Goal: Task Accomplishment & Management: Complete application form

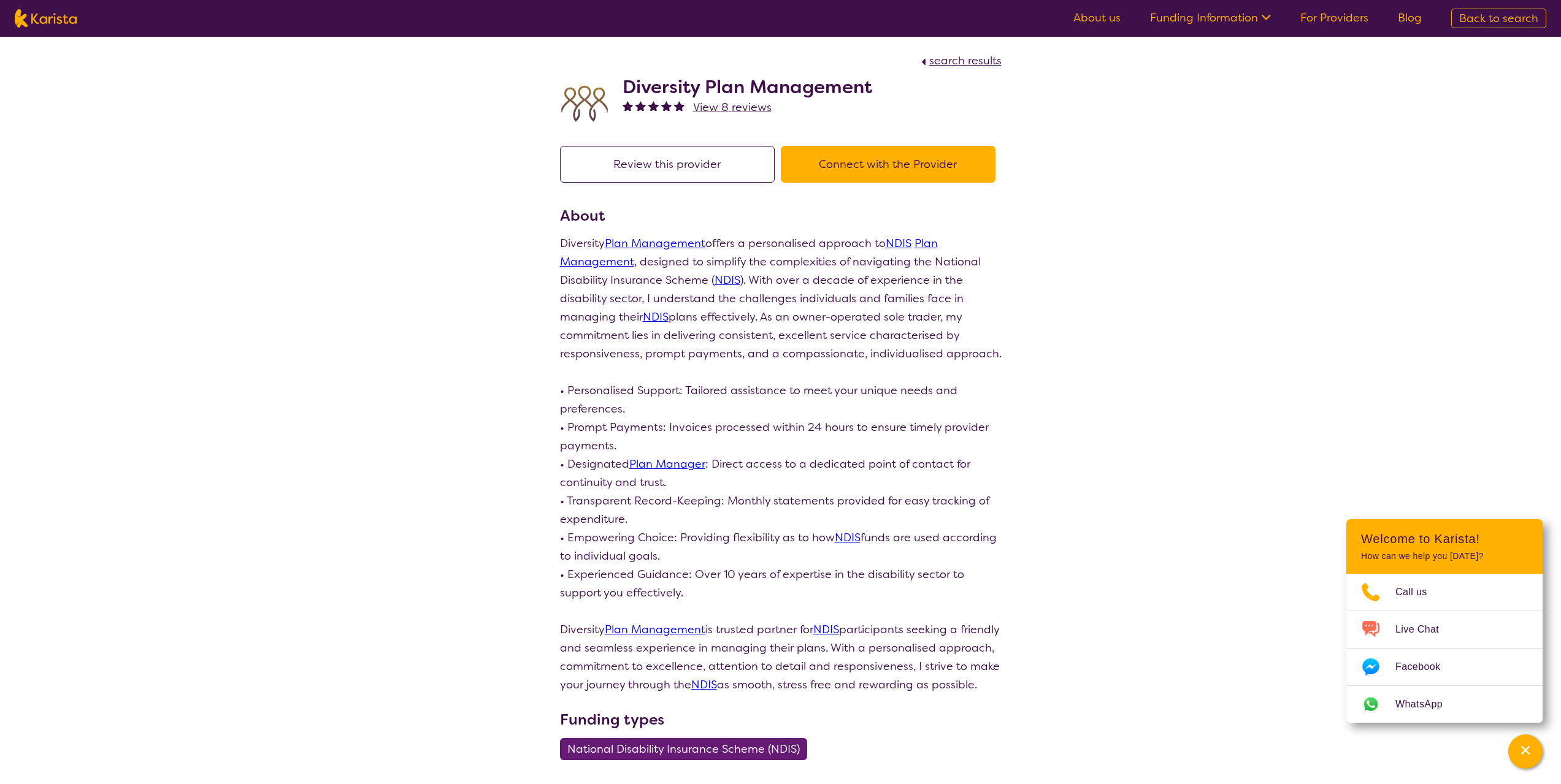
scroll to position [123, 0]
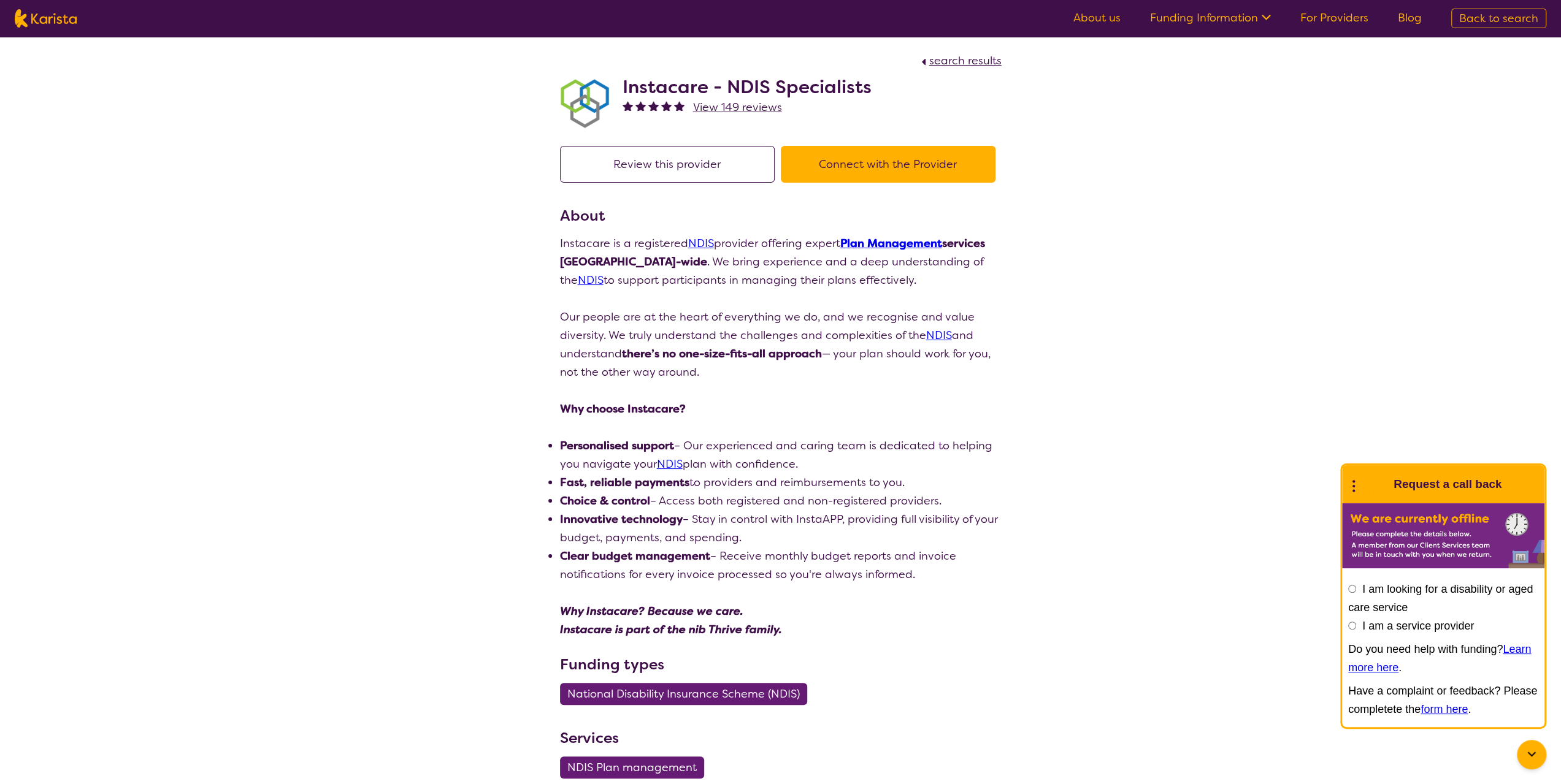
click at [880, 161] on button "Connect with the Provider" at bounding box center [888, 164] width 215 height 37
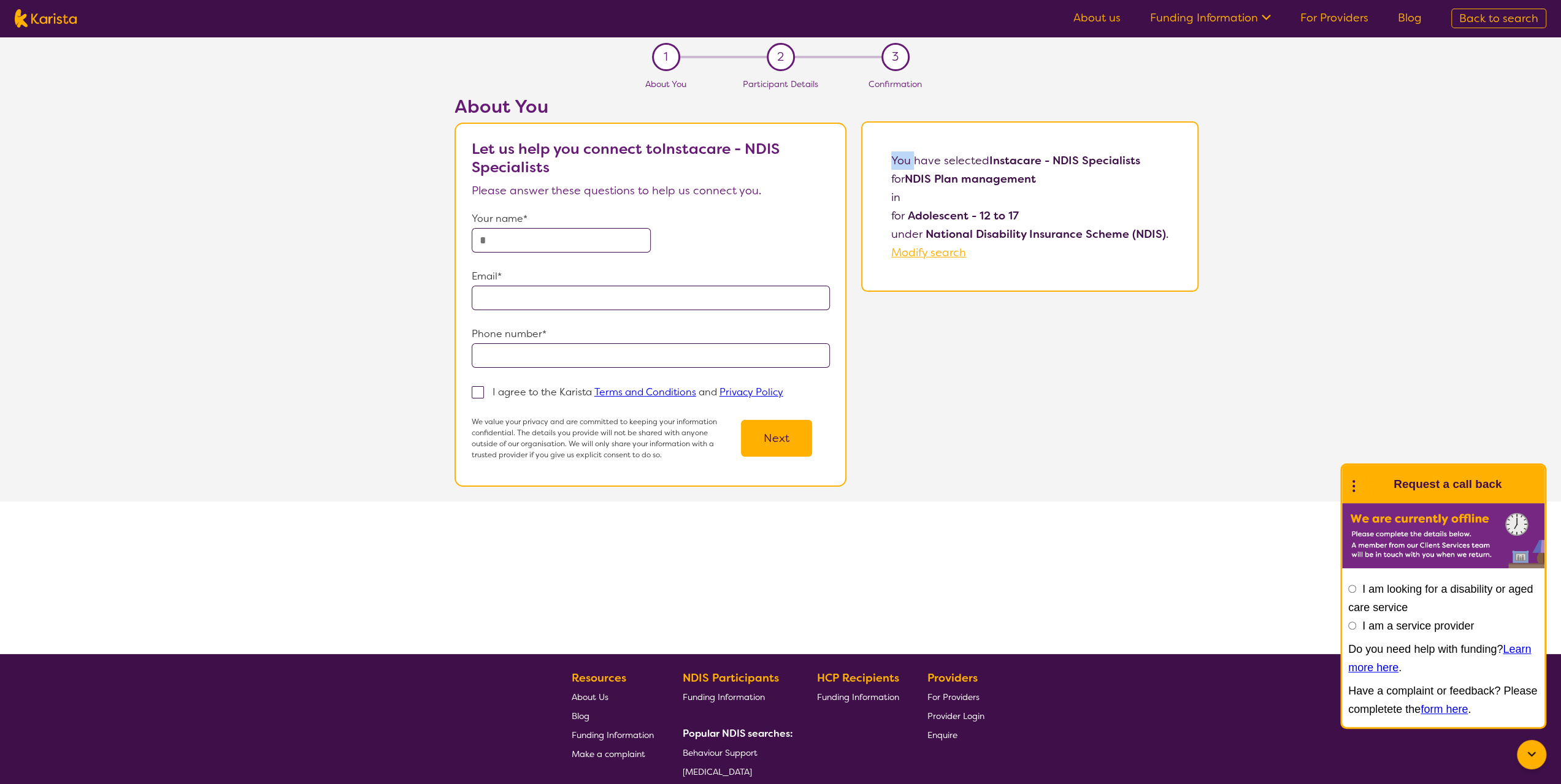
click at [880, 161] on div "You have selected Instacare - NDIS Specialists for NDIS Plan management in for …" at bounding box center [1029, 207] width 338 height 171
click at [550, 242] on input "text" at bounding box center [561, 240] width 179 height 24
type input "******"
click at [518, 300] on input "email" at bounding box center [650, 297] width 358 height 24
type input "**********"
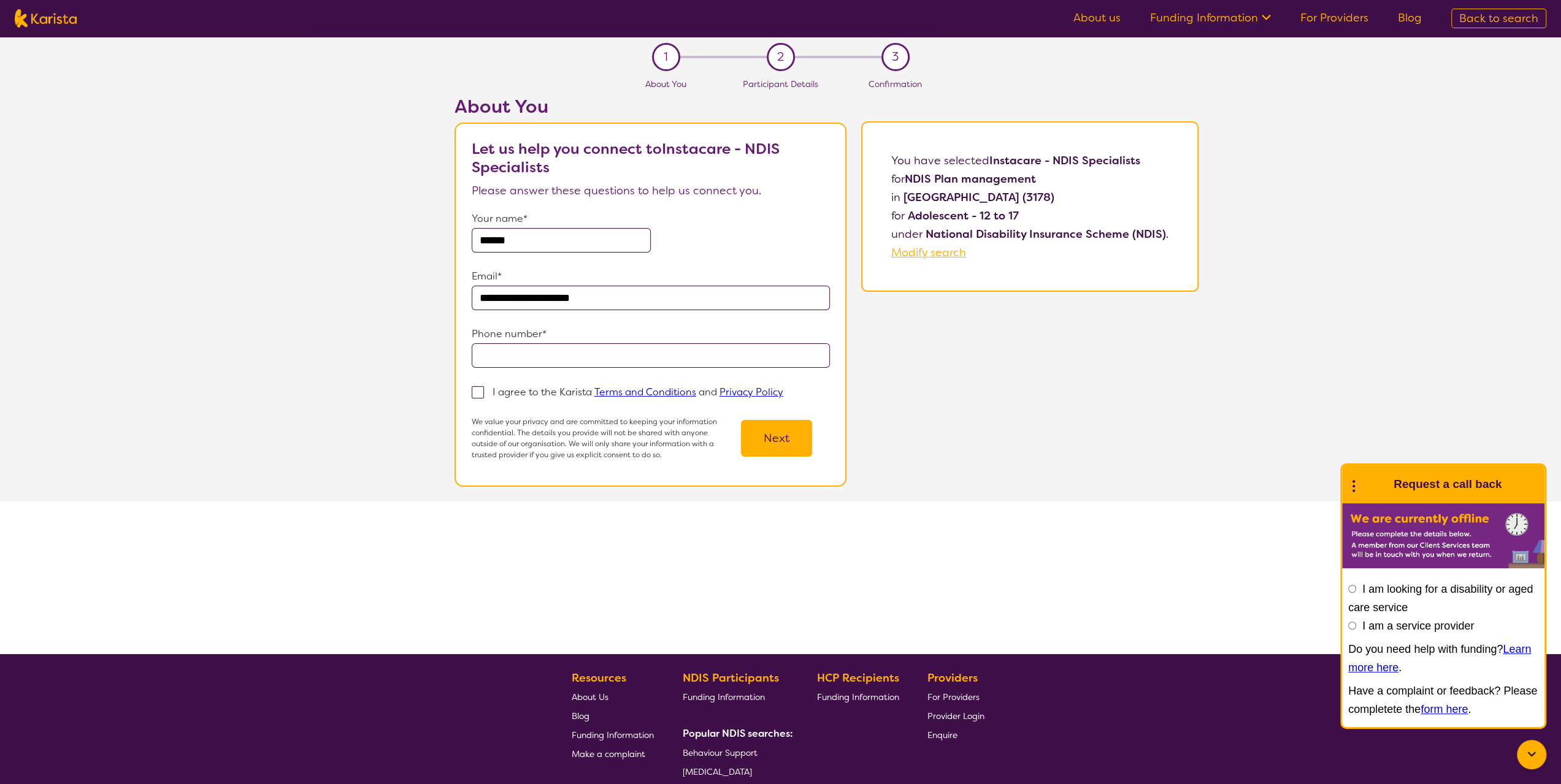
click at [489, 354] on input "tel" at bounding box center [650, 355] width 358 height 24
type input "**********"
click at [480, 392] on span at bounding box center [477, 392] width 13 height 13
click at [783, 392] on input "I agree to the Karista Terms and Conditions and Privacy Policy" at bounding box center [787, 391] width 8 height 8
checkbox input "true"
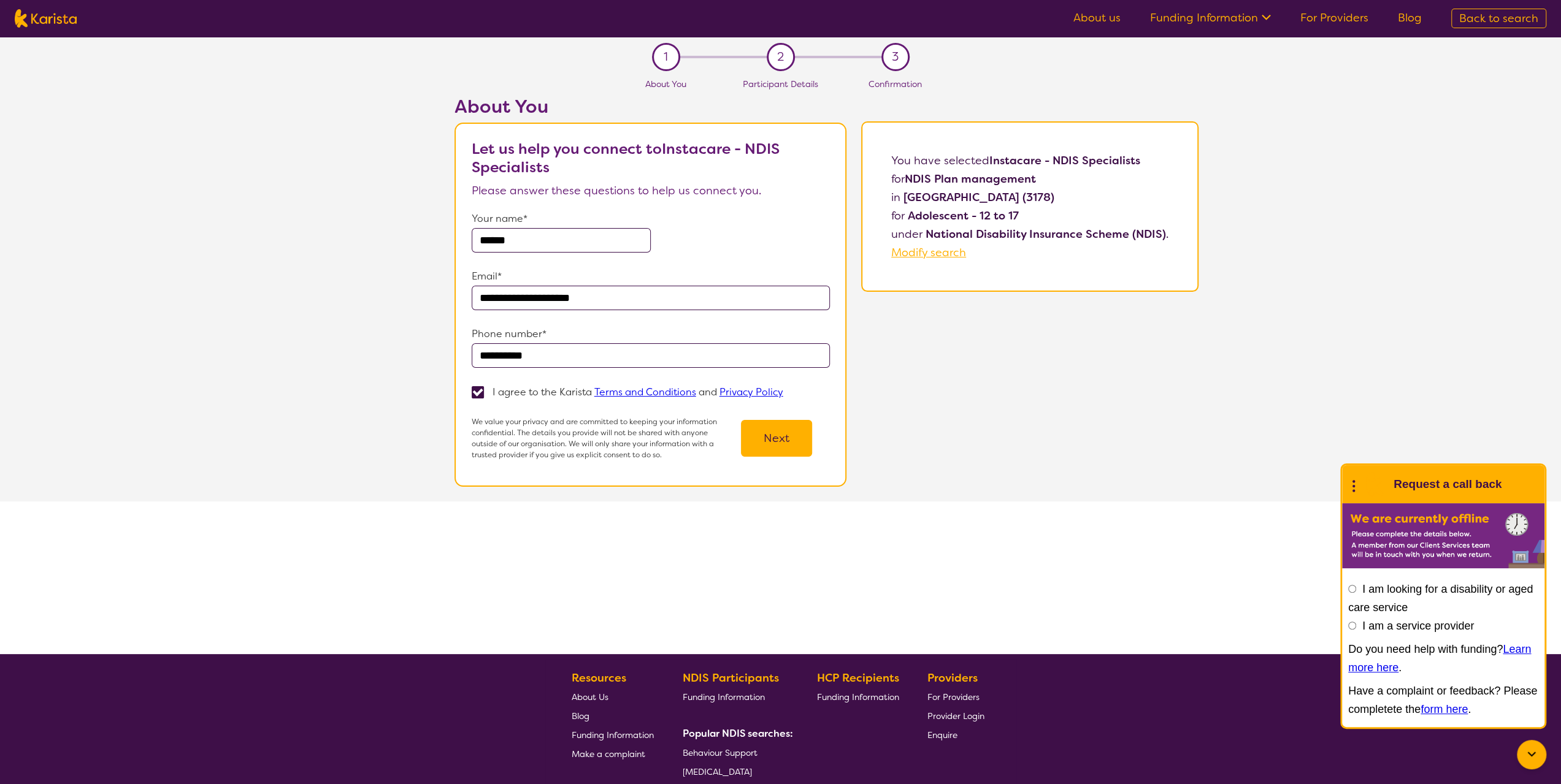
click at [786, 440] on button "Next" at bounding box center [776, 438] width 71 height 37
click at [786, 440] on div "Next" at bounding box center [776, 438] width 71 height 37
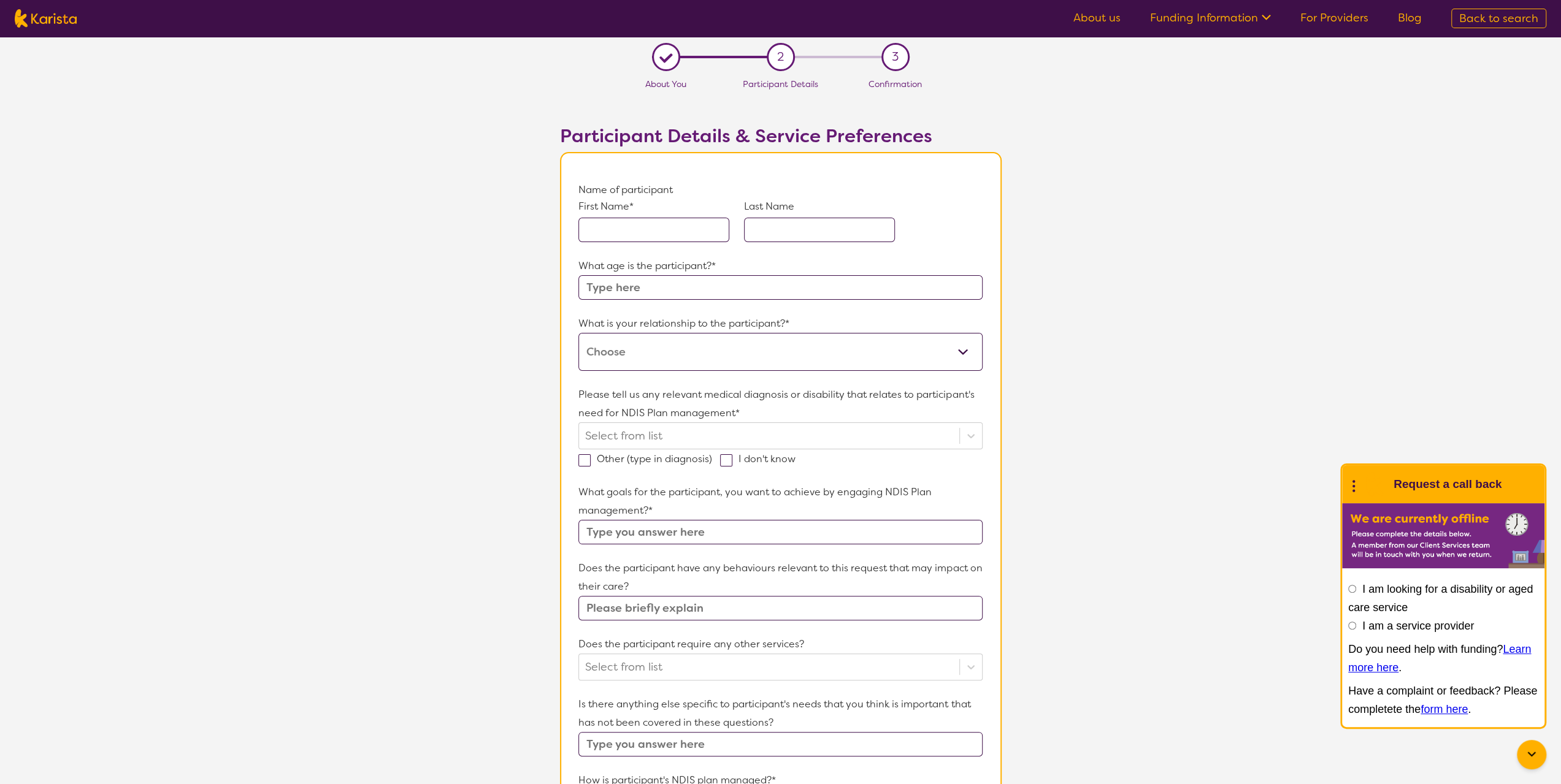
click at [631, 232] on input "text" at bounding box center [653, 229] width 151 height 24
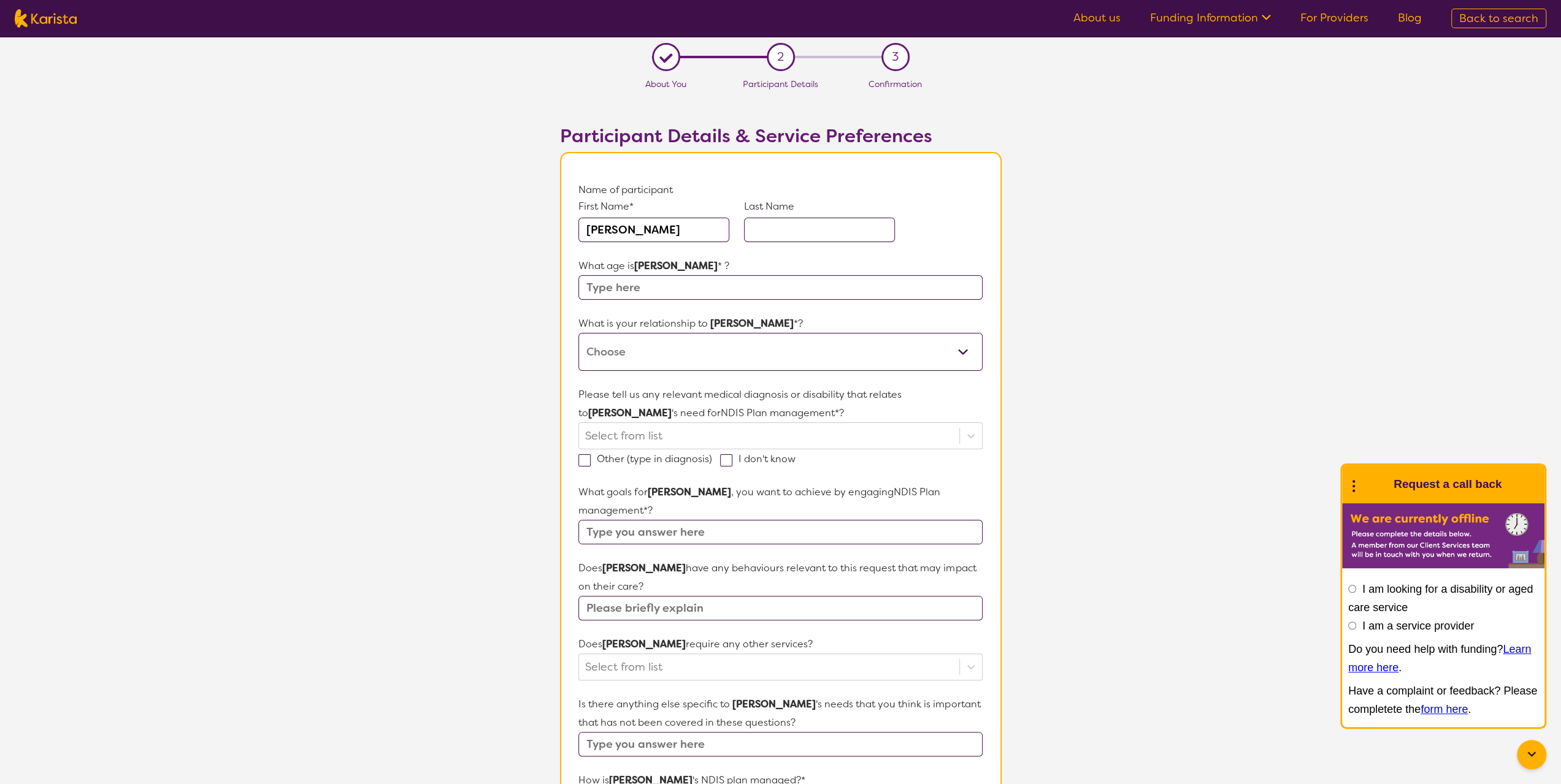
type input "[PERSON_NAME]"
click at [768, 231] on input "text" at bounding box center [819, 229] width 151 height 24
type input "[PERSON_NAME]"
click at [756, 285] on input "text" at bounding box center [780, 287] width 404 height 24
type input "12"
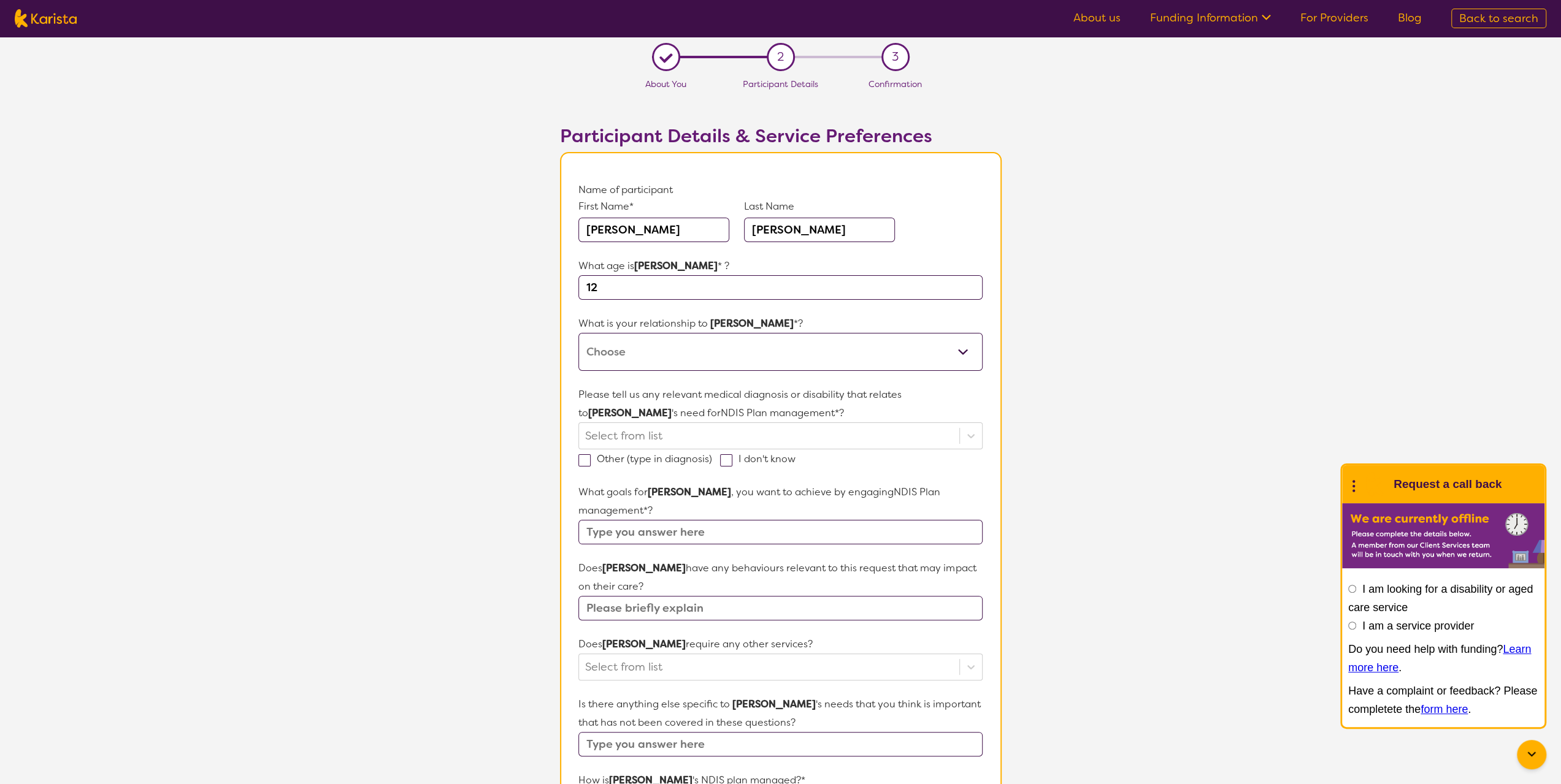
click at [705, 348] on select "This request is for myself I am their parent I am their child I am their spouse…" at bounding box center [780, 352] width 404 height 38
select select "I am their parent"
click at [578, 333] on select "This request is for myself I am their parent I am their child I am their spouse…" at bounding box center [780, 352] width 404 height 38
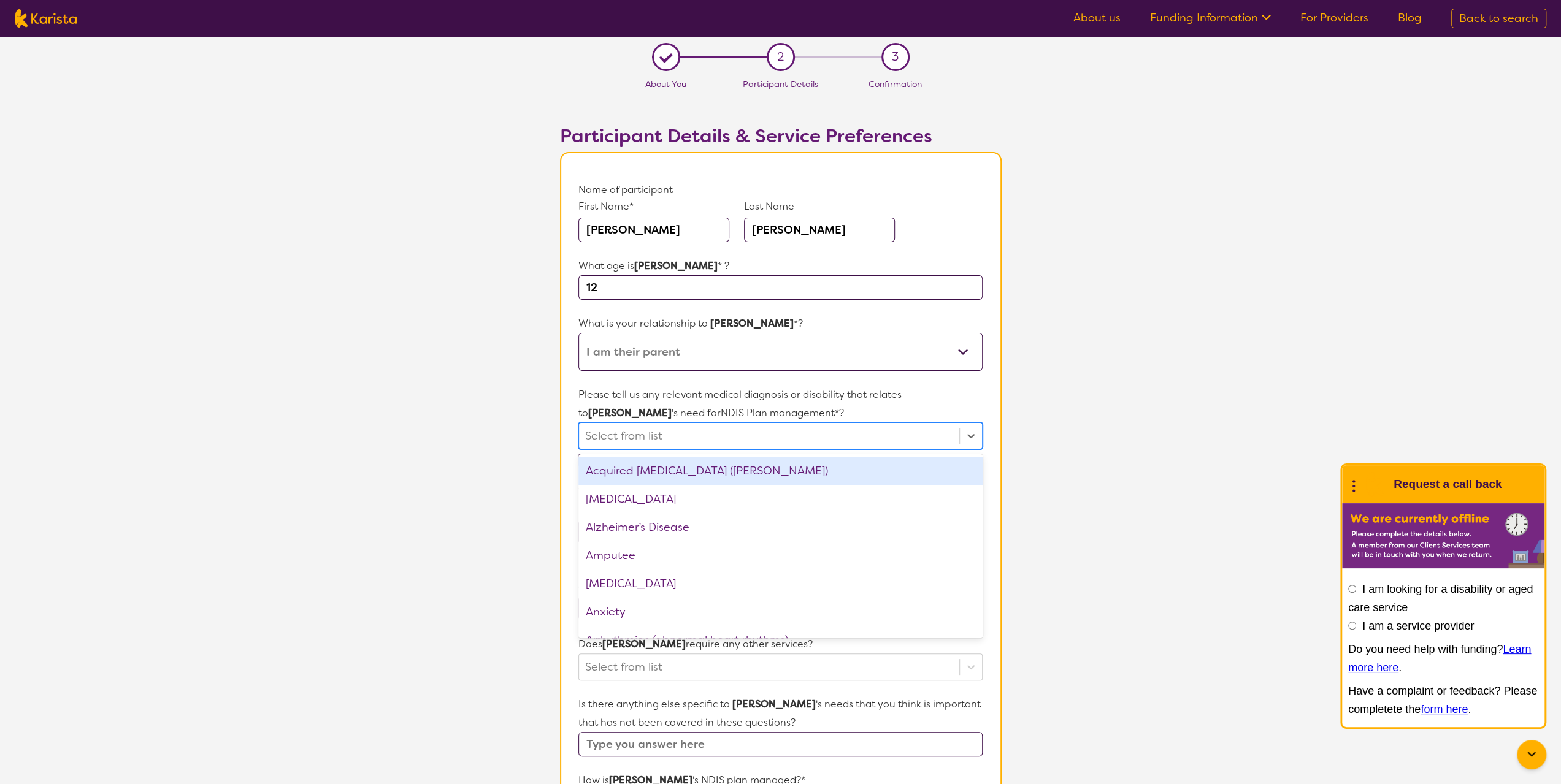
click at [658, 431] on div at bounding box center [768, 436] width 367 height 21
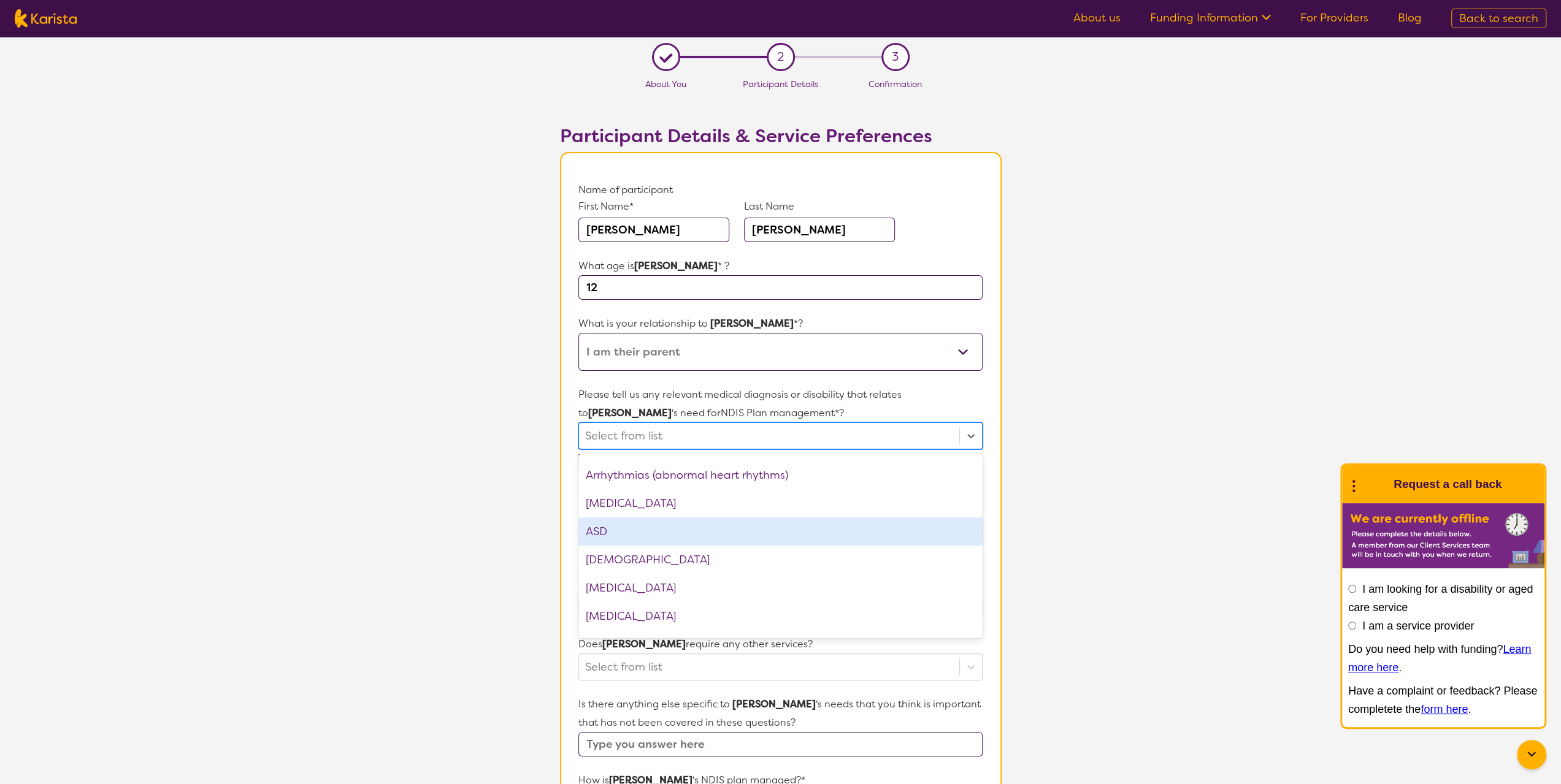
scroll to position [184, 0]
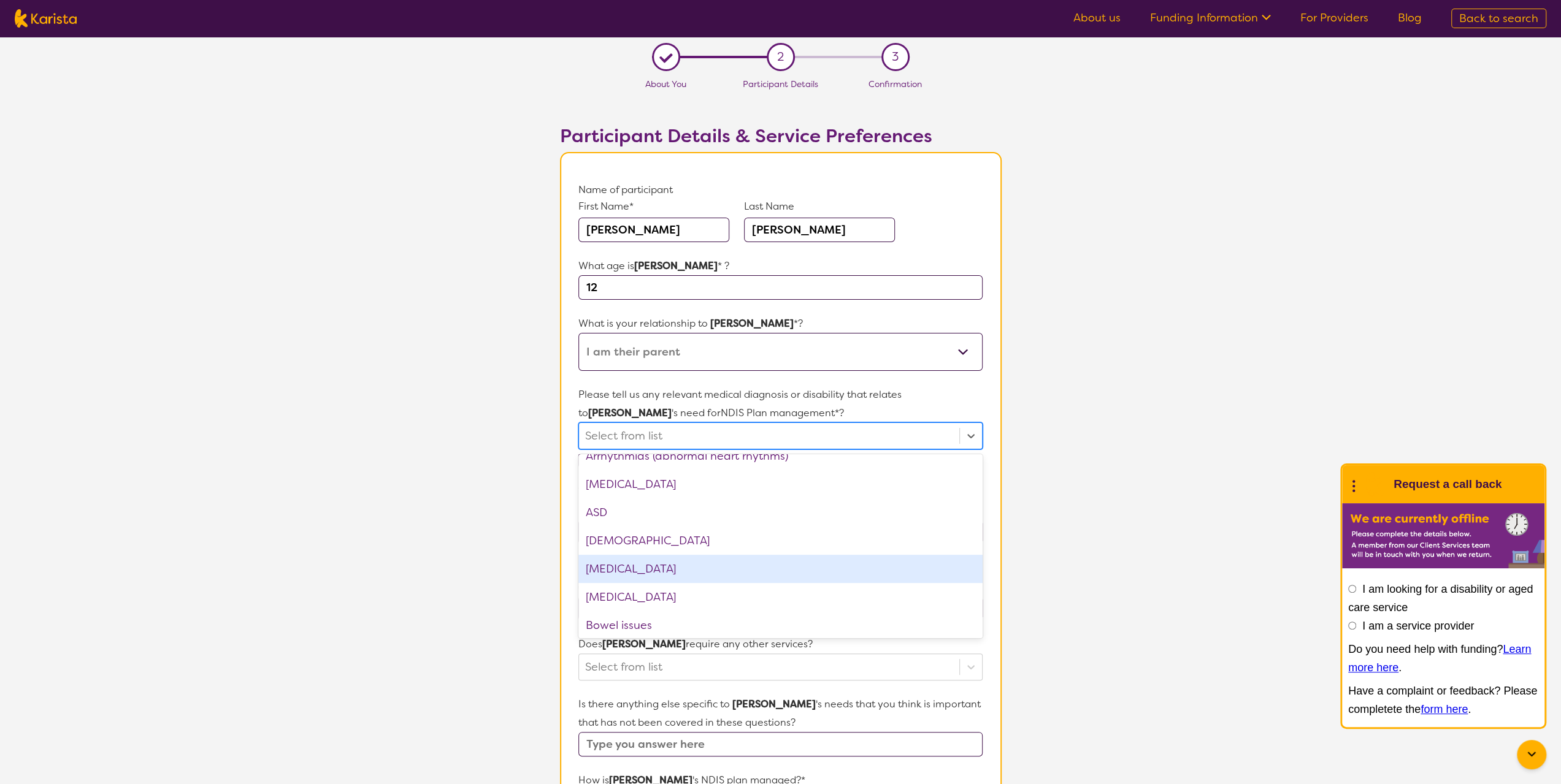
click at [645, 569] on div "[MEDICAL_DATA]" at bounding box center [780, 569] width 404 height 28
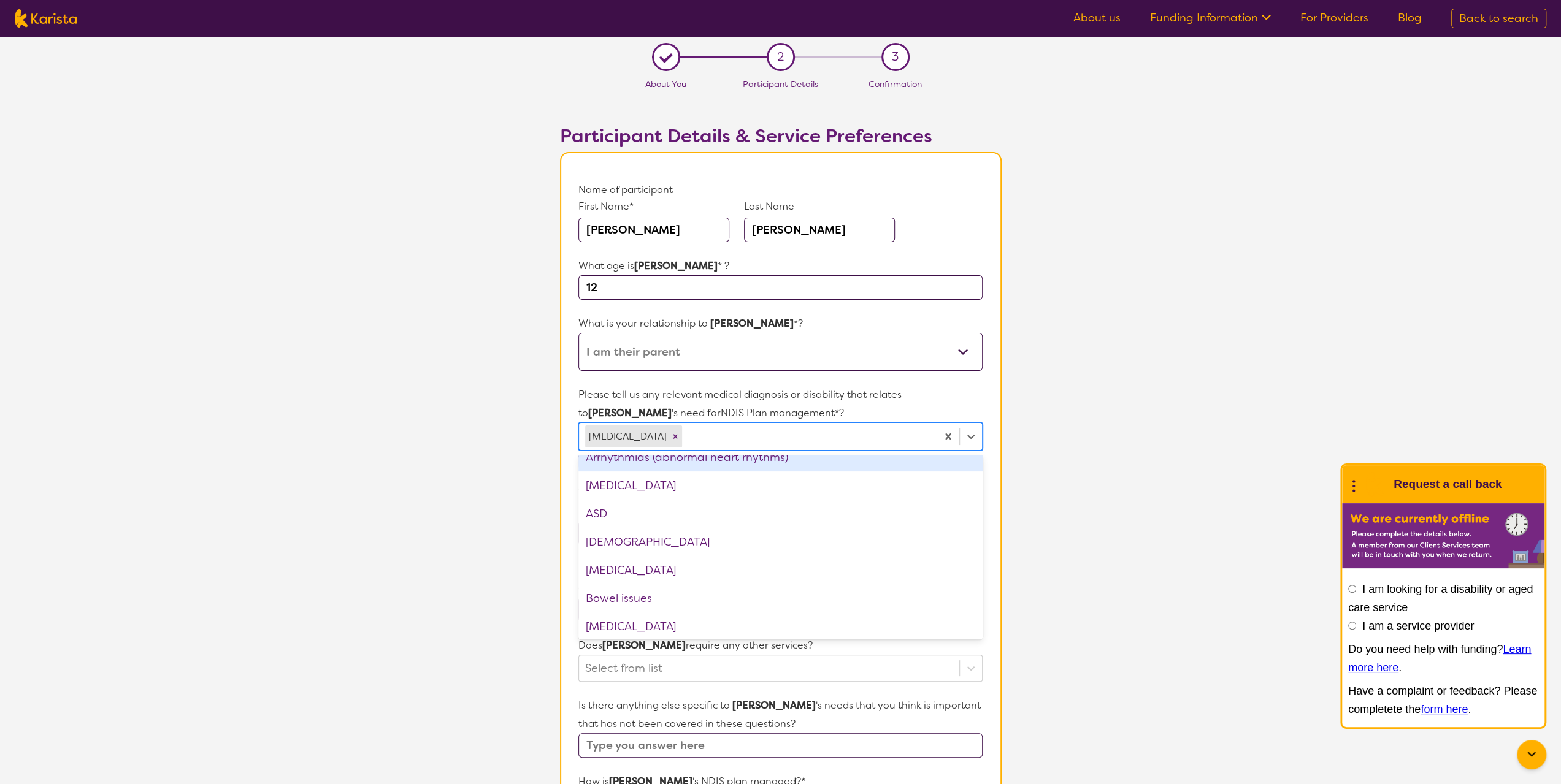
click at [1134, 411] on section "L About You 2 Participant Details 3 Confirmation Participant Details & Service …" at bounding box center [780, 587] width 1561 height 1100
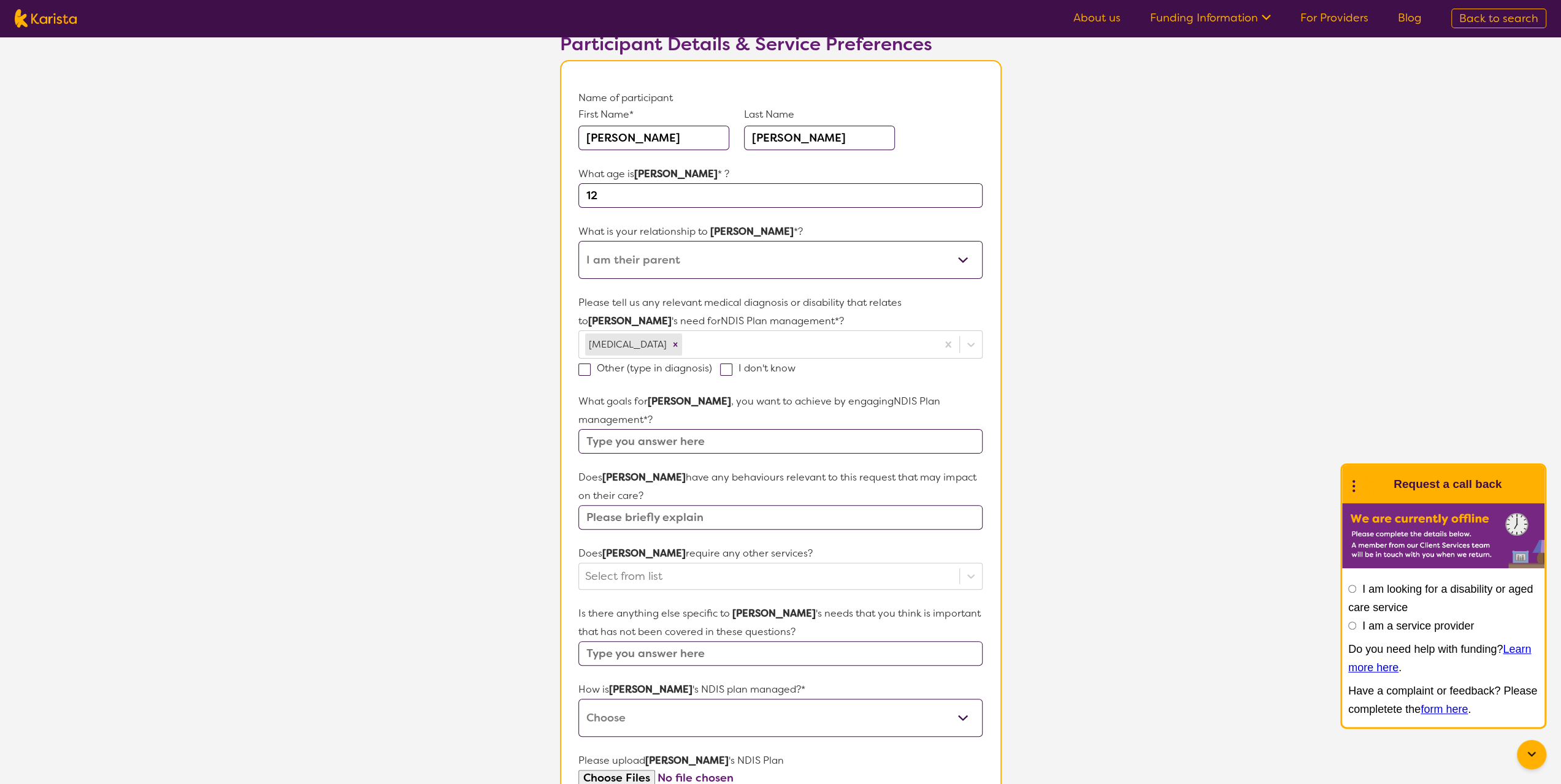
scroll to position [123, 0]
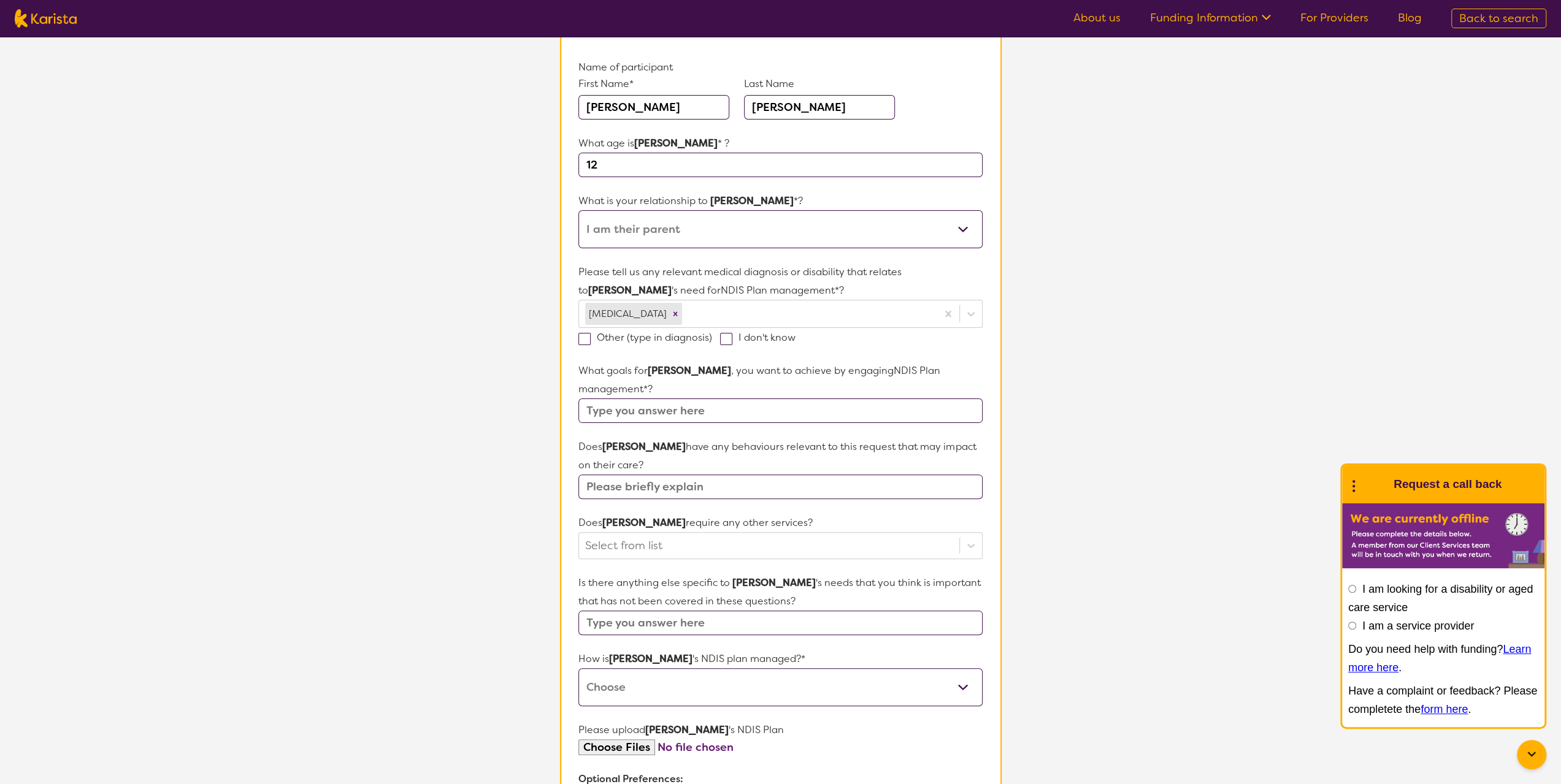
click at [682, 410] on input "text" at bounding box center [780, 410] width 404 height 24
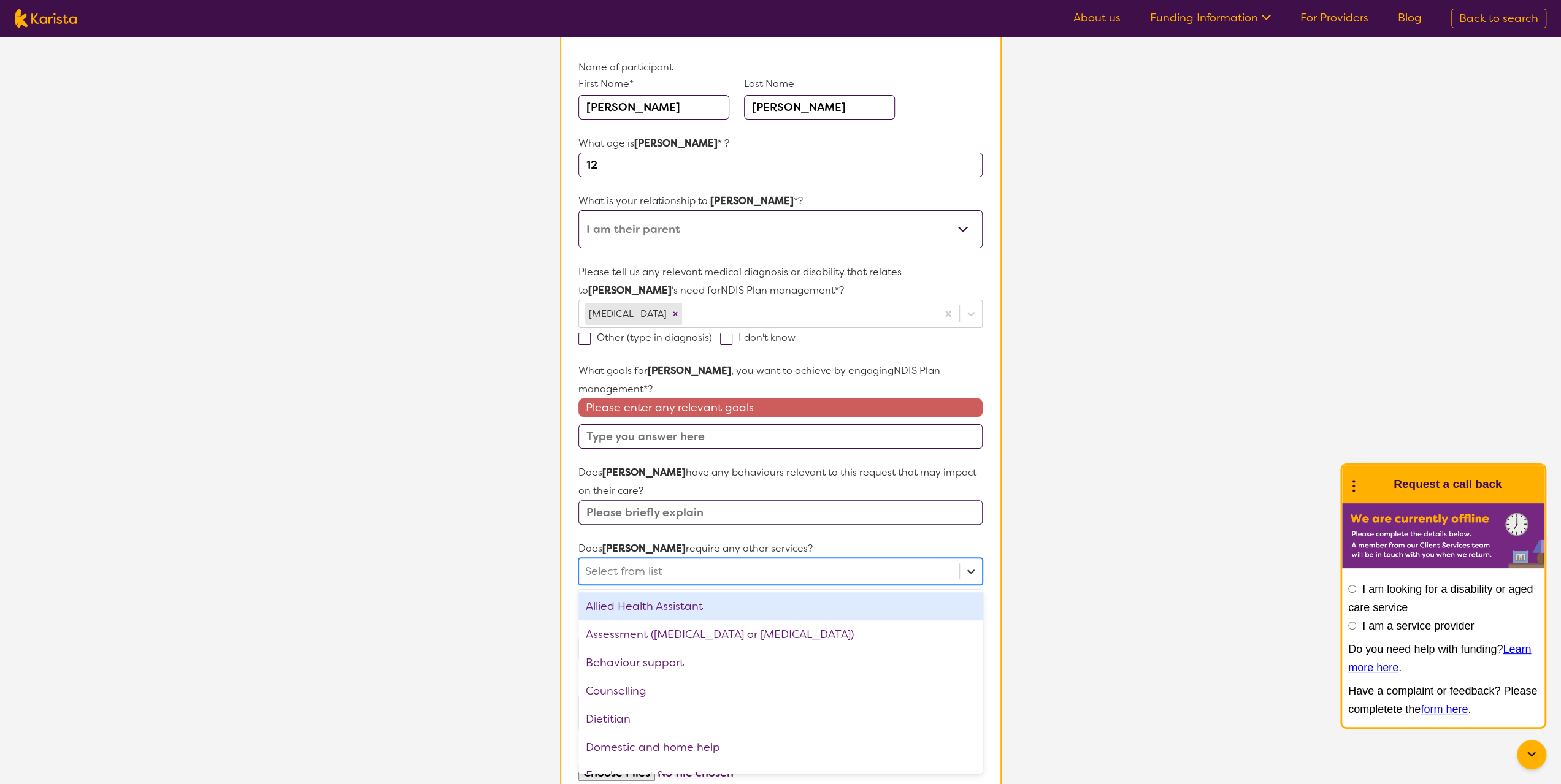
click at [973, 545] on div "Does [PERSON_NAME] require any other services? option Allied Health Assistant f…" at bounding box center [780, 563] width 404 height 46
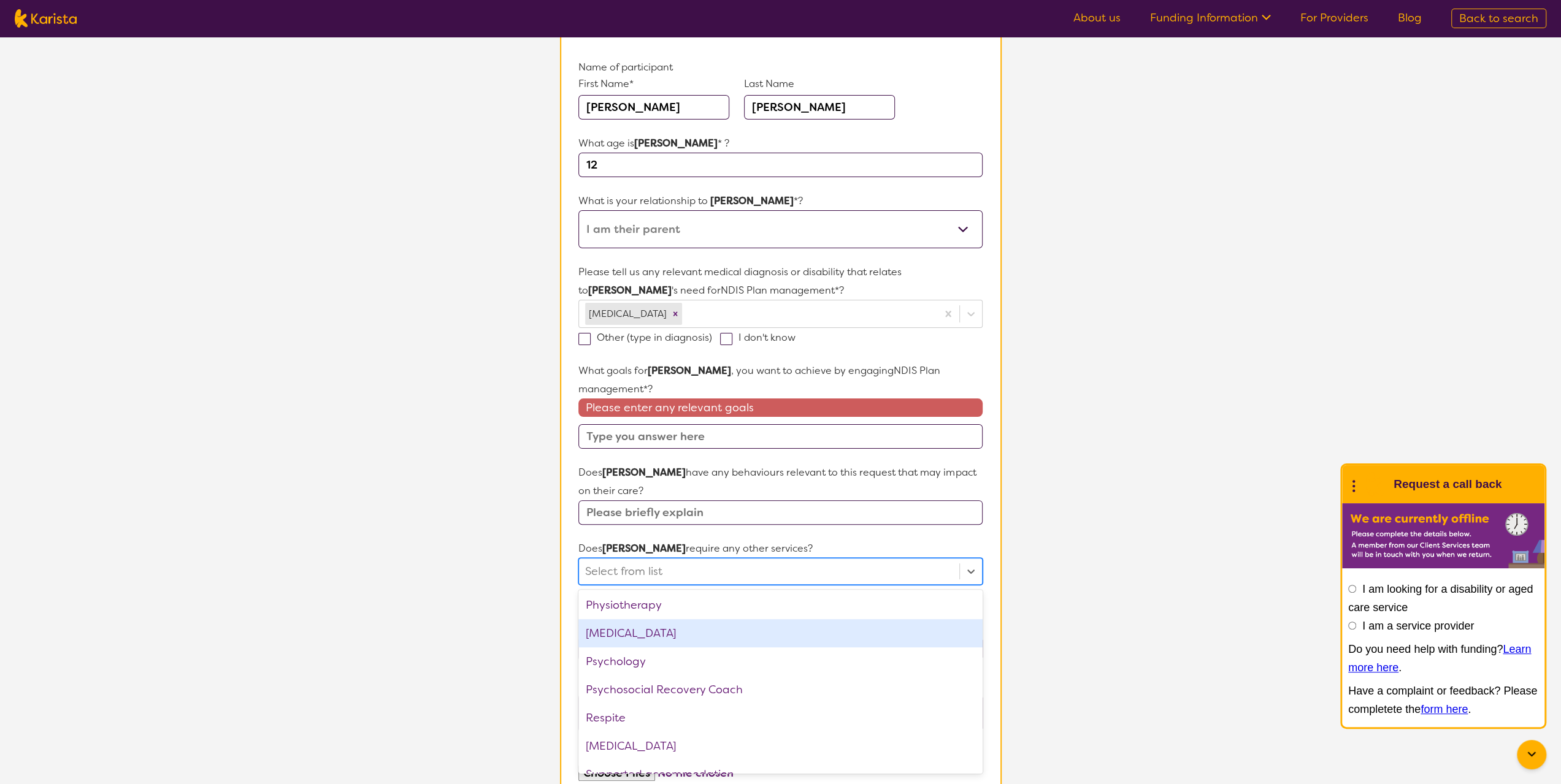
scroll to position [413, 0]
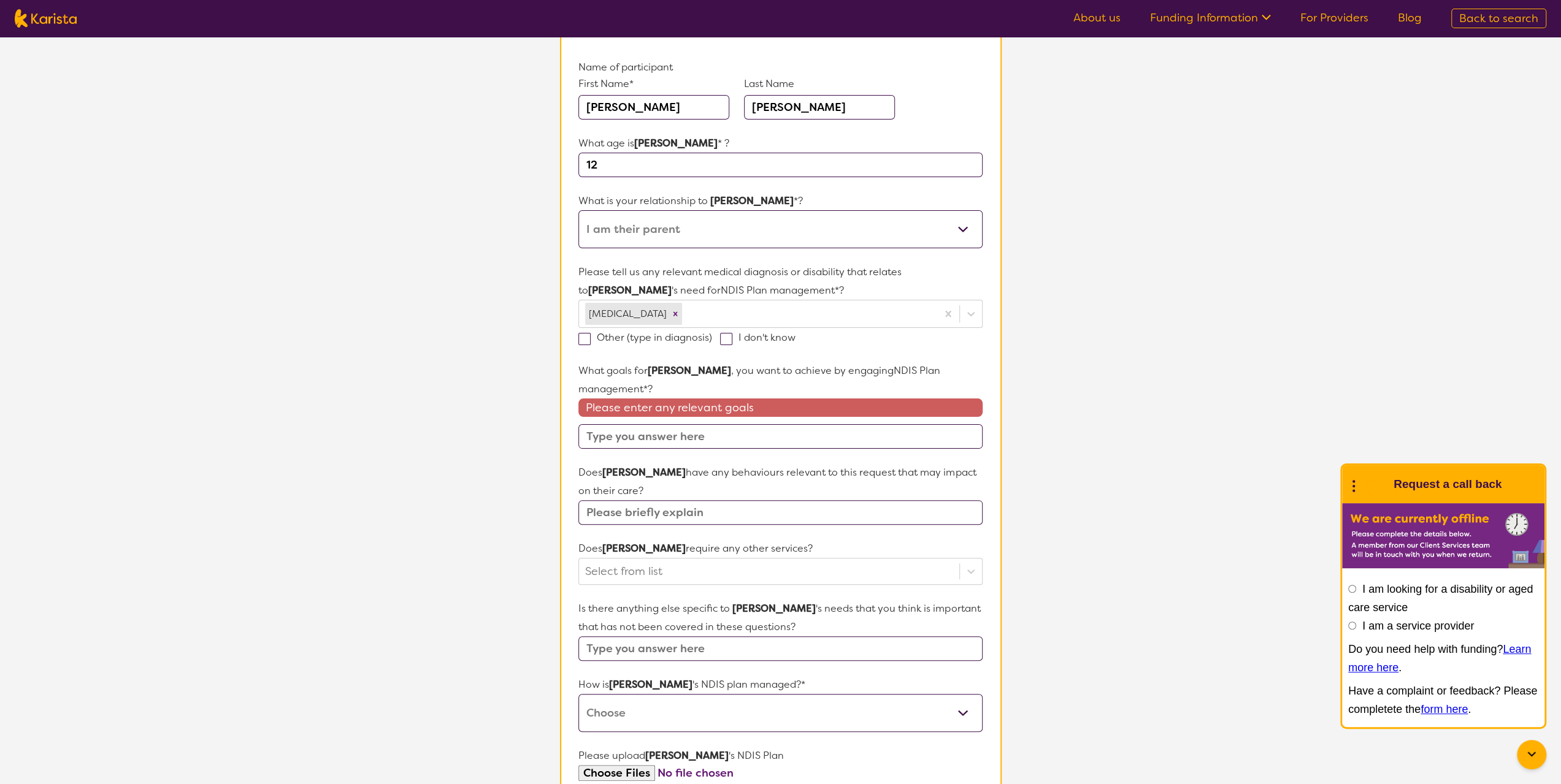
click at [1101, 514] on section "L About You 2 Participant Details 3 Confirmation Participant Details & Service …" at bounding box center [780, 477] width 1561 height 1126
click at [741, 436] on input "text" at bounding box center [780, 436] width 404 height 24
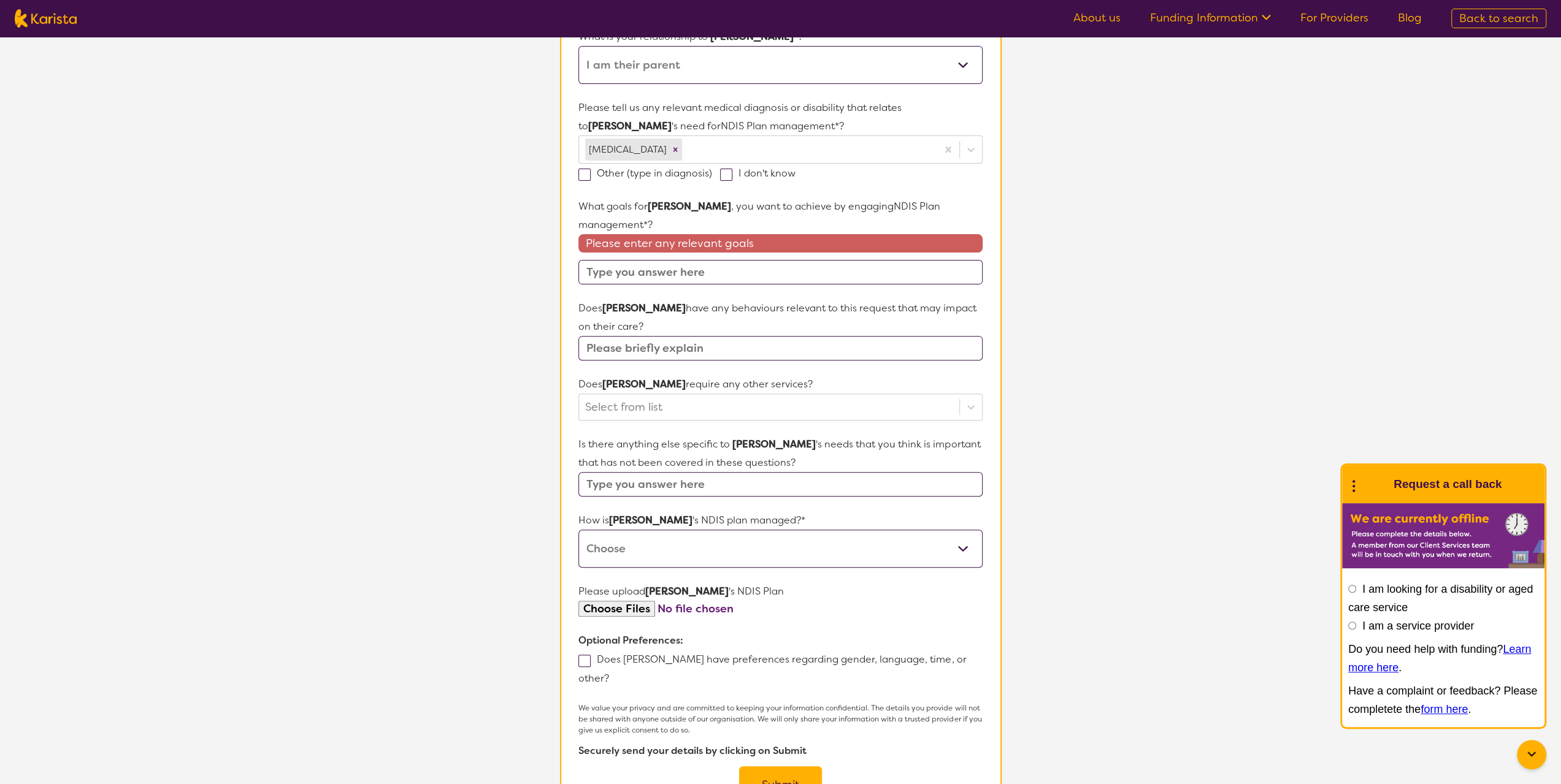
scroll to position [307, 0]
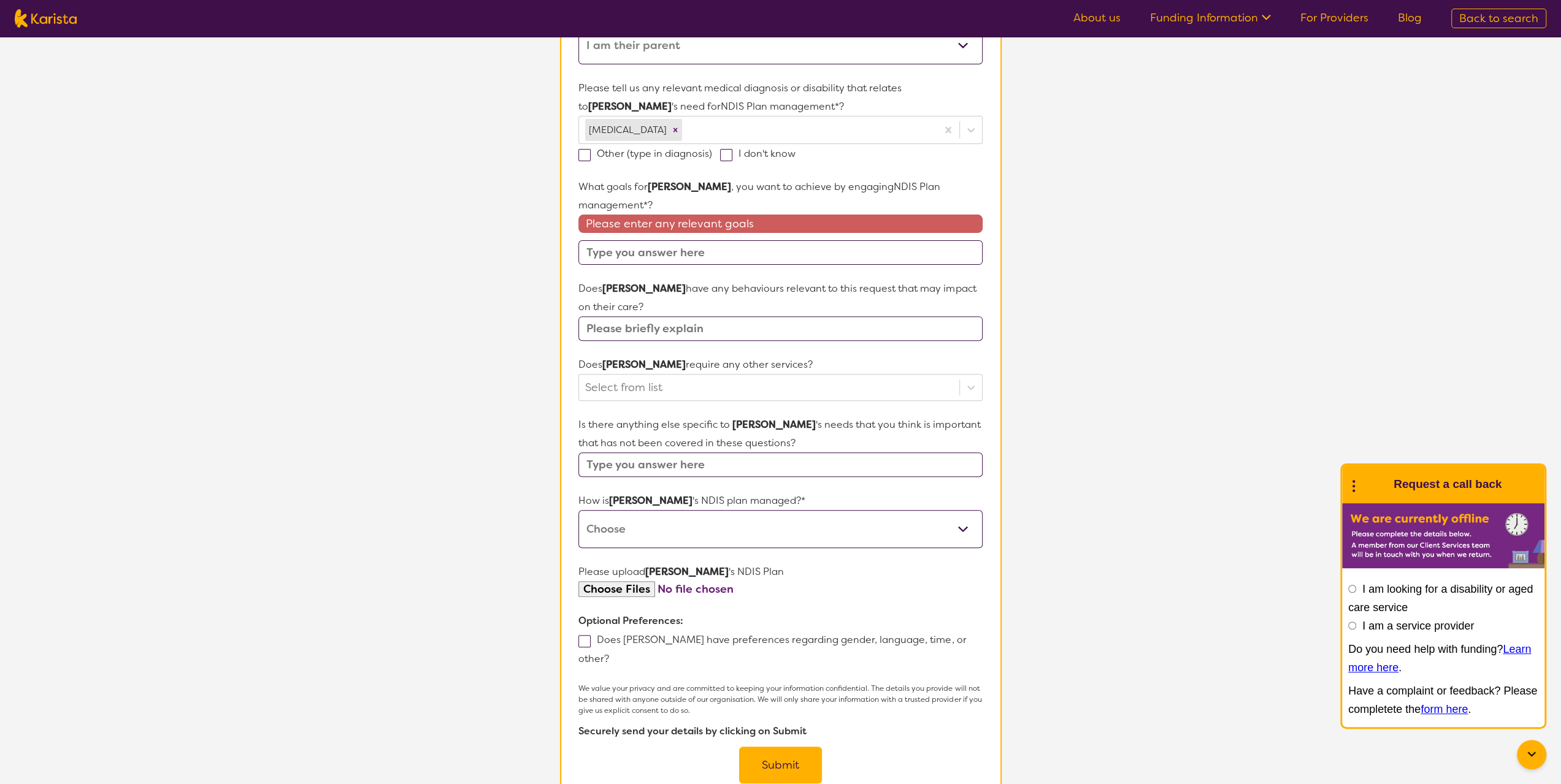
click at [774, 463] on input "text" at bounding box center [780, 464] width 404 height 24
click at [733, 523] on select "Self-managed NDIS plan Managed by a registered plan management provider (not th…" at bounding box center [780, 530] width 404 height 38
select select "Plan Managed"
click at [578, 510] on select "Self-managed NDIS plan Managed by a registered plan management provider (not th…" at bounding box center [780, 530] width 404 height 38
click at [695, 249] on input "text" at bounding box center [780, 252] width 404 height 24
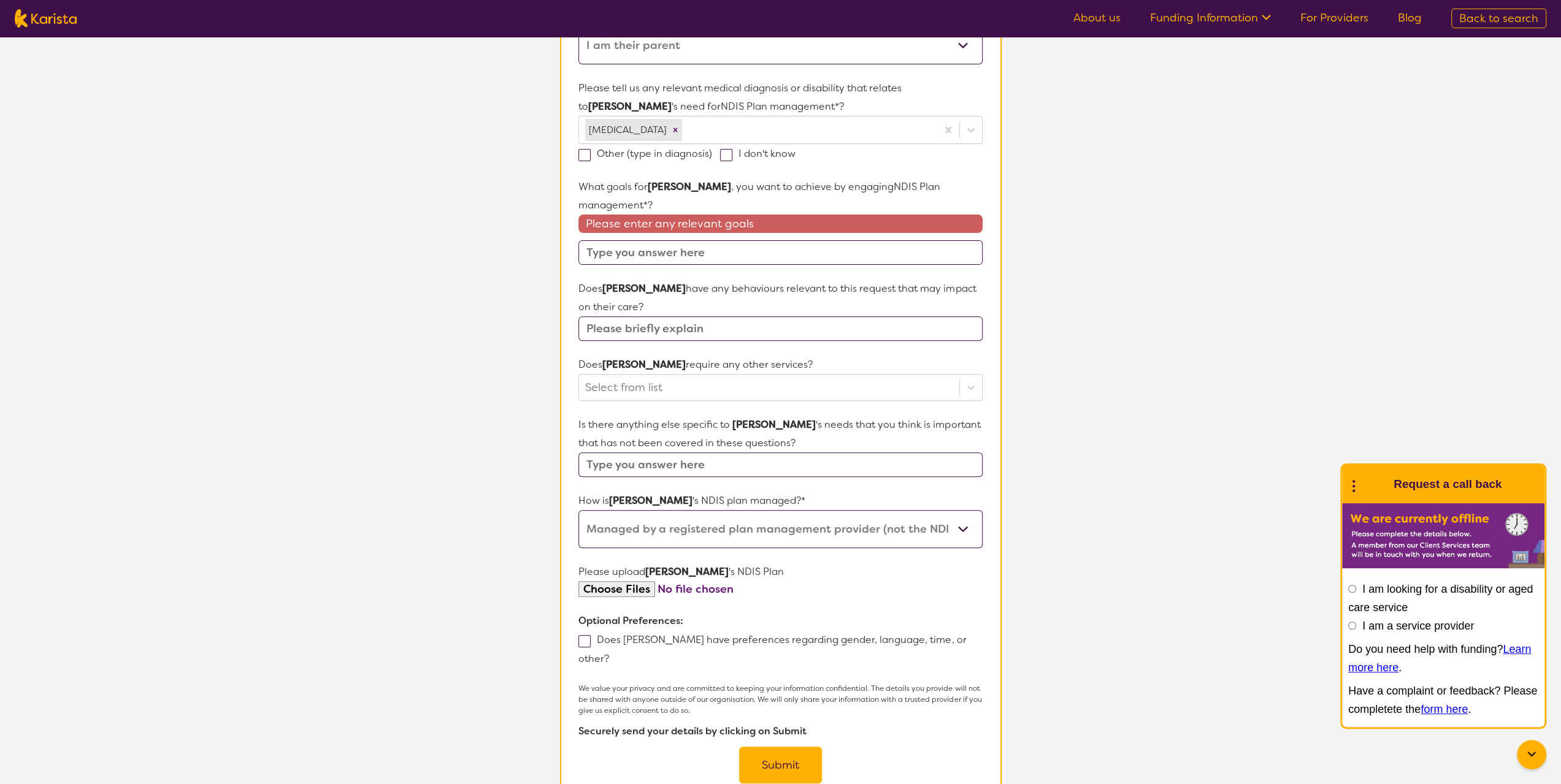
paste input "build your skills and independence"
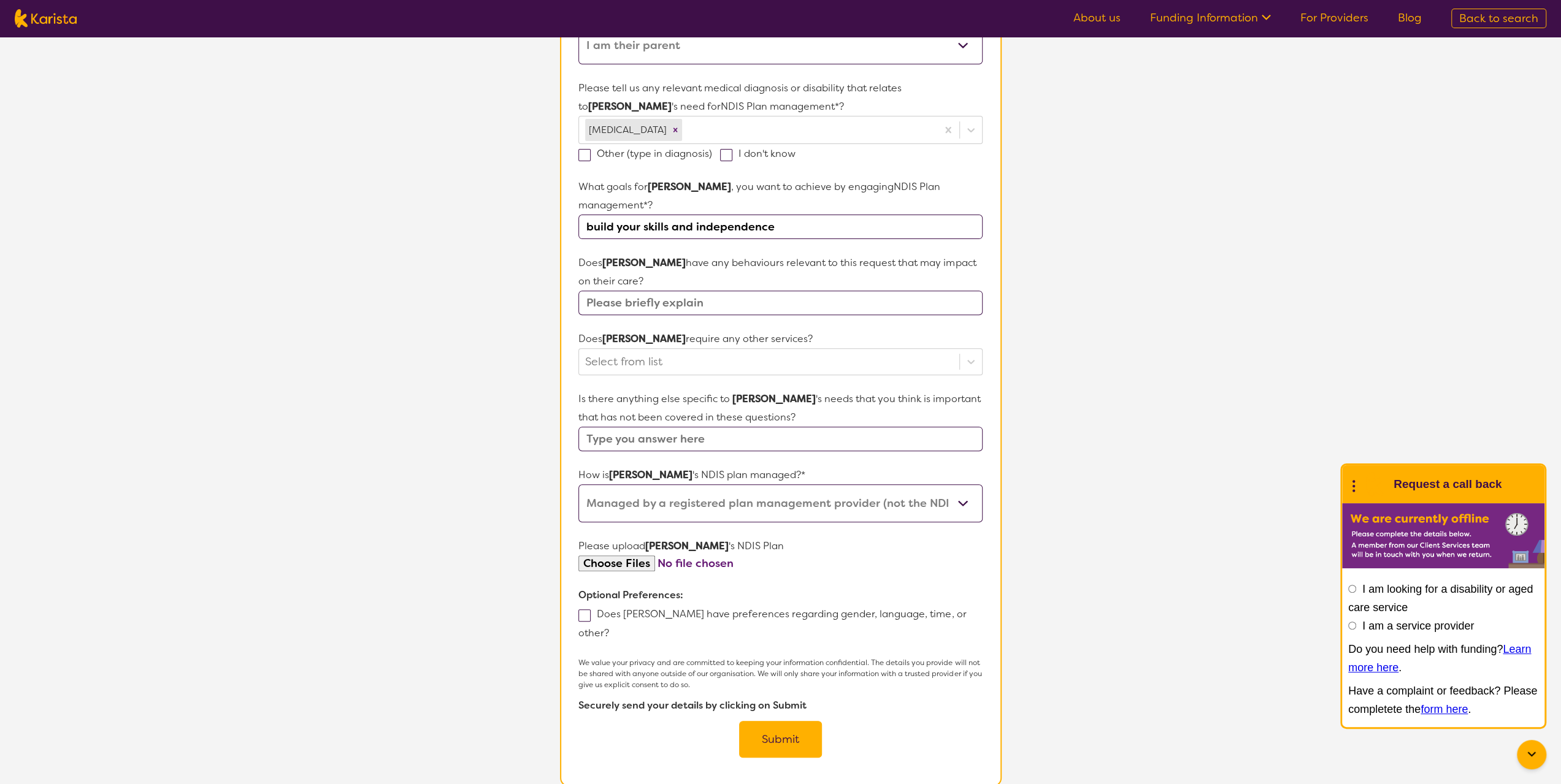
click at [640, 223] on input "build your skills and independence" at bounding box center [780, 227] width 404 height 24
click at [591, 226] on input "build skills and independence" at bounding box center [780, 227] width 404 height 24
click at [782, 222] on input "[DOMAIN_NAME] skills and independence" at bounding box center [780, 227] width 404 height 24
paste input "build your skills and independence"
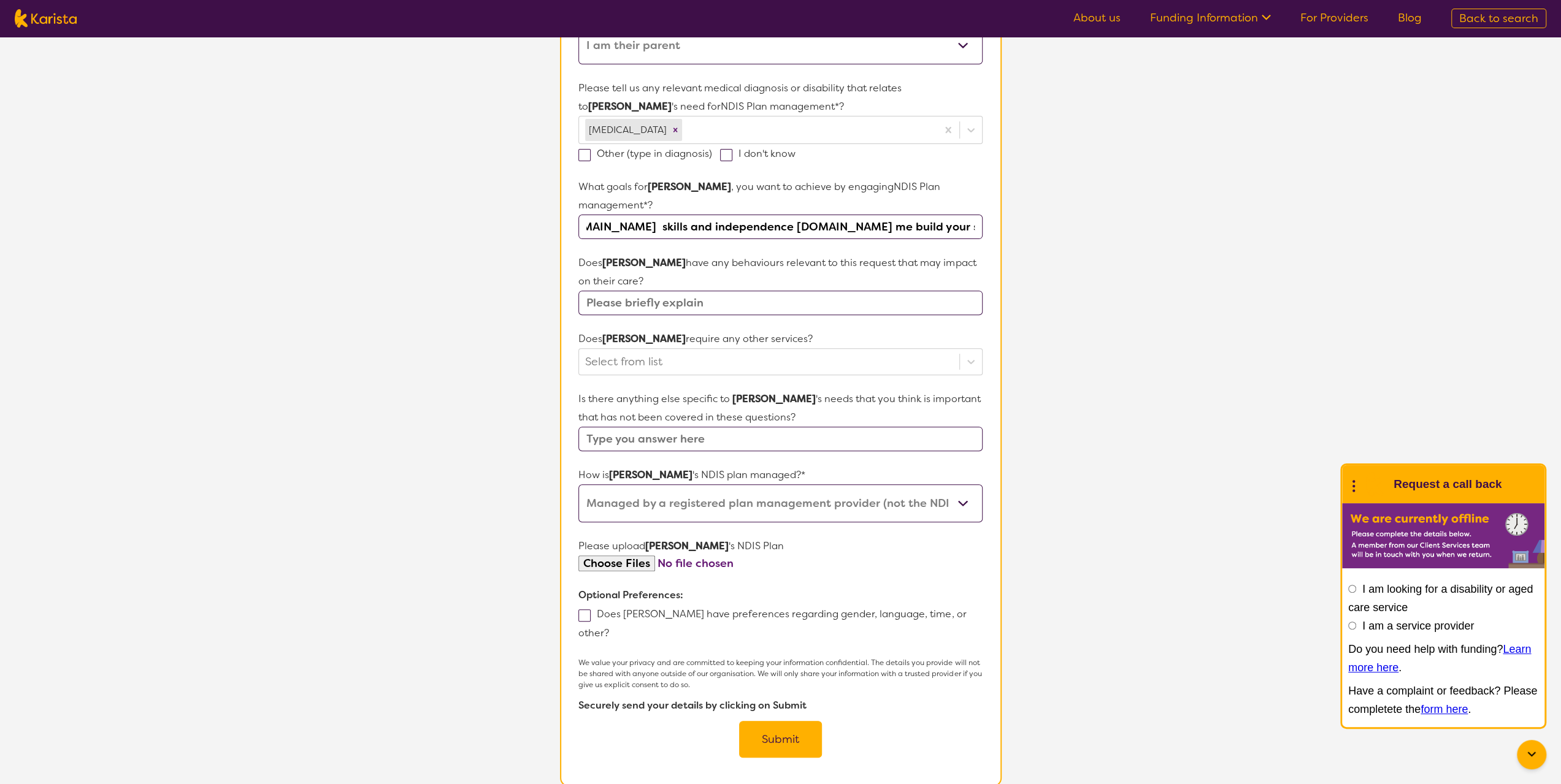
drag, startPoint x: 770, startPoint y: 227, endPoint x: 984, endPoint y: 224, distance: 214.0
click at [984, 224] on section "Name of participant First Name* [PERSON_NAME] Name [PERSON_NAME] What age is [P…" at bounding box center [780, 316] width 441 height 941
drag, startPoint x: 746, startPoint y: 224, endPoint x: 976, endPoint y: 235, distance: 230.3
click at [976, 235] on input "[DOMAIN_NAME] skills and independence [DOMAIN_NAME] managing the funding and pr…" at bounding box center [780, 227] width 404 height 24
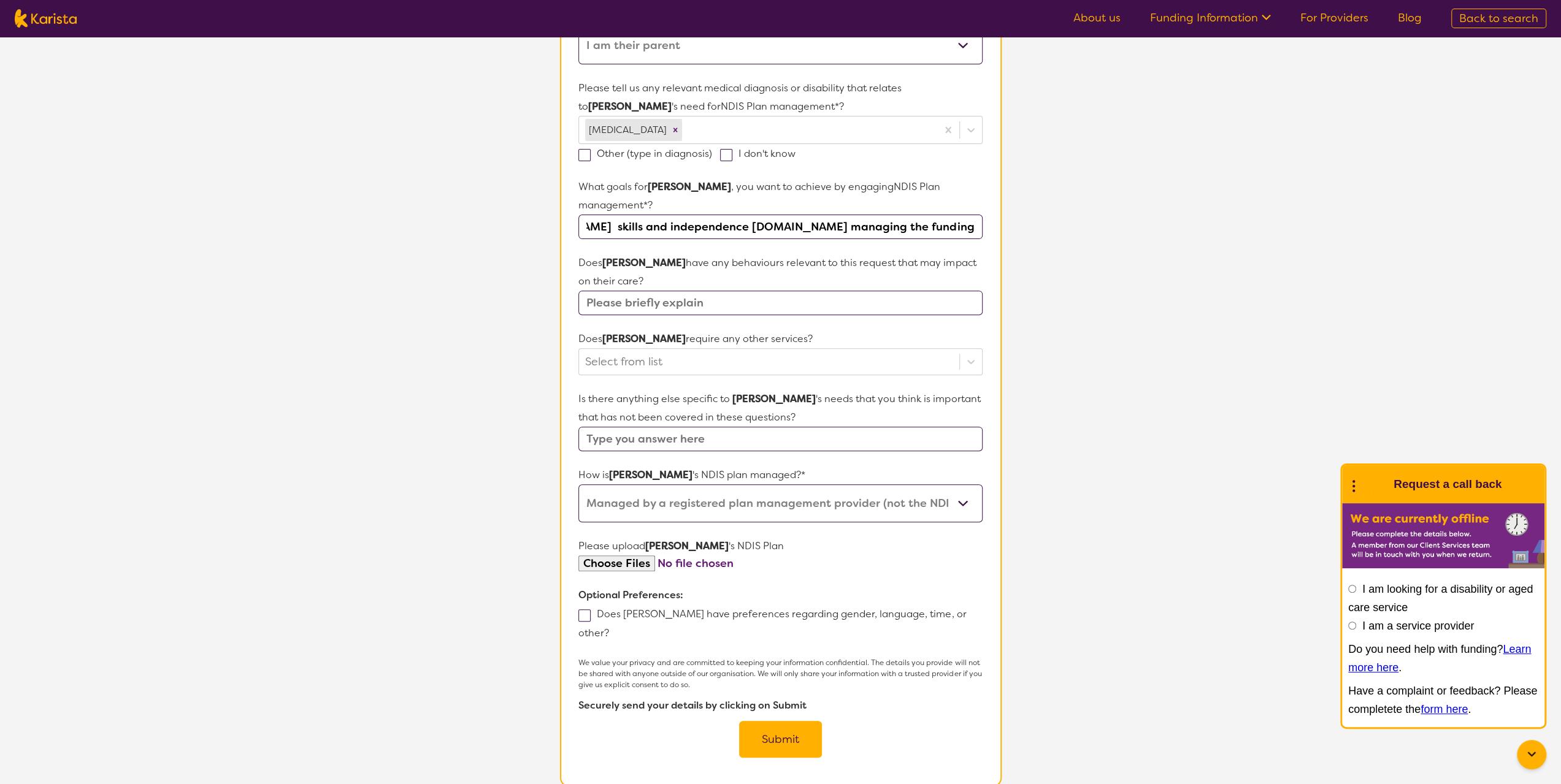
scroll to position [0, 0]
drag, startPoint x: 753, startPoint y: 226, endPoint x: 596, endPoint y: 219, distance: 157.2
click at [596, 219] on input "[DOMAIN_NAME] skills and independence [DOMAIN_NAME] managing the funding" at bounding box center [780, 227] width 404 height 24
paste input "independence and community participation"
click at [594, 223] on input "1. independence and community participation [DOMAIN_NAME] managing the funding" at bounding box center [780, 227] width 404 height 24
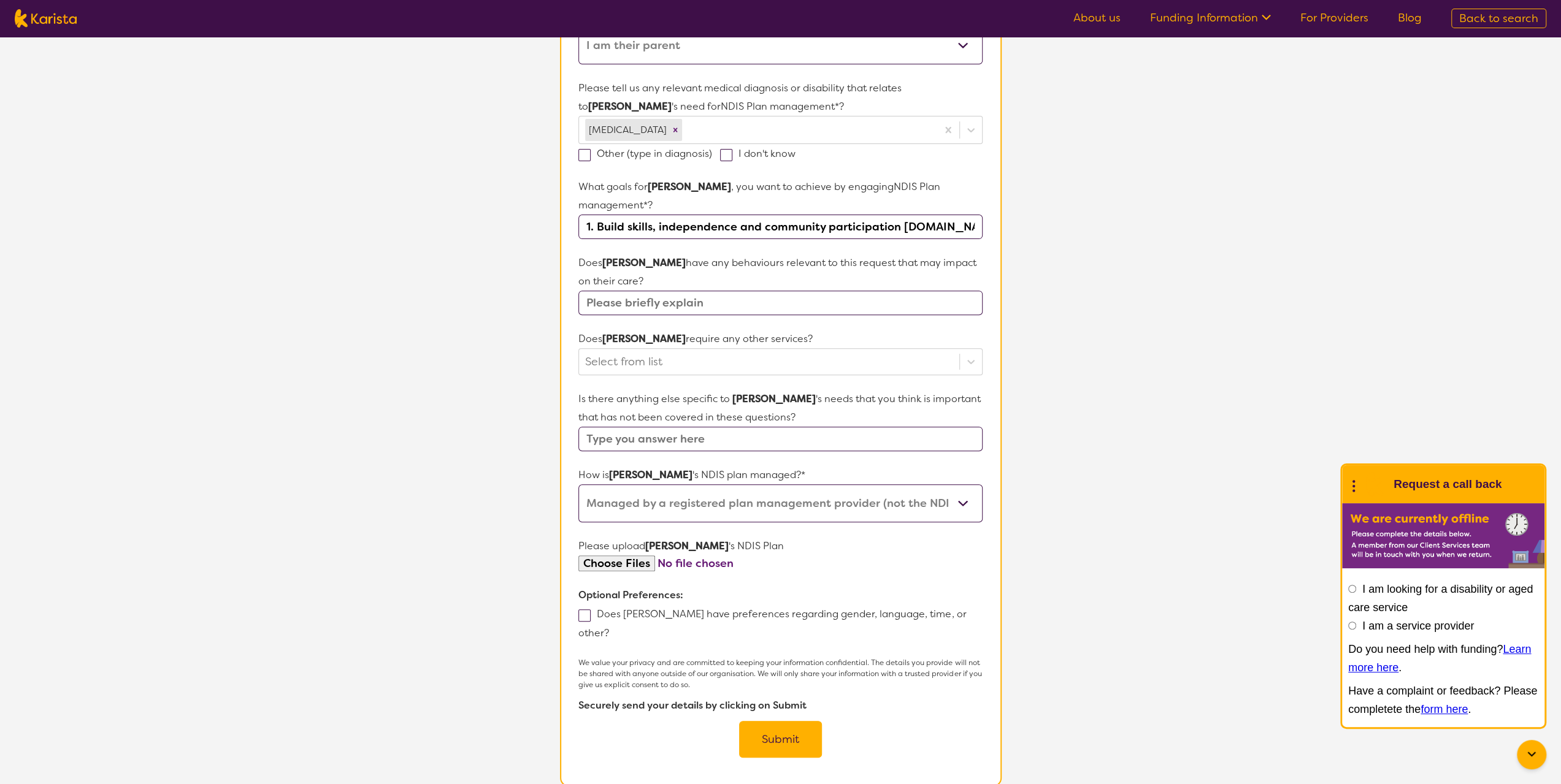
click at [897, 221] on input "1. Build skills, independence and community participation [DOMAIN_NAME] managin…" at bounding box center [780, 227] width 404 height 24
drag, startPoint x: 823, startPoint y: 227, endPoint x: 863, endPoint y: 297, distance: 80.6
click at [1063, 234] on section "L About You 2 Participant Details 3 Confirmation Participant Details & Service …" at bounding box center [780, 280] width 1561 height 1100
type input "1. Build skills, independence and community participation [DOMAIN_NAME] managin…"
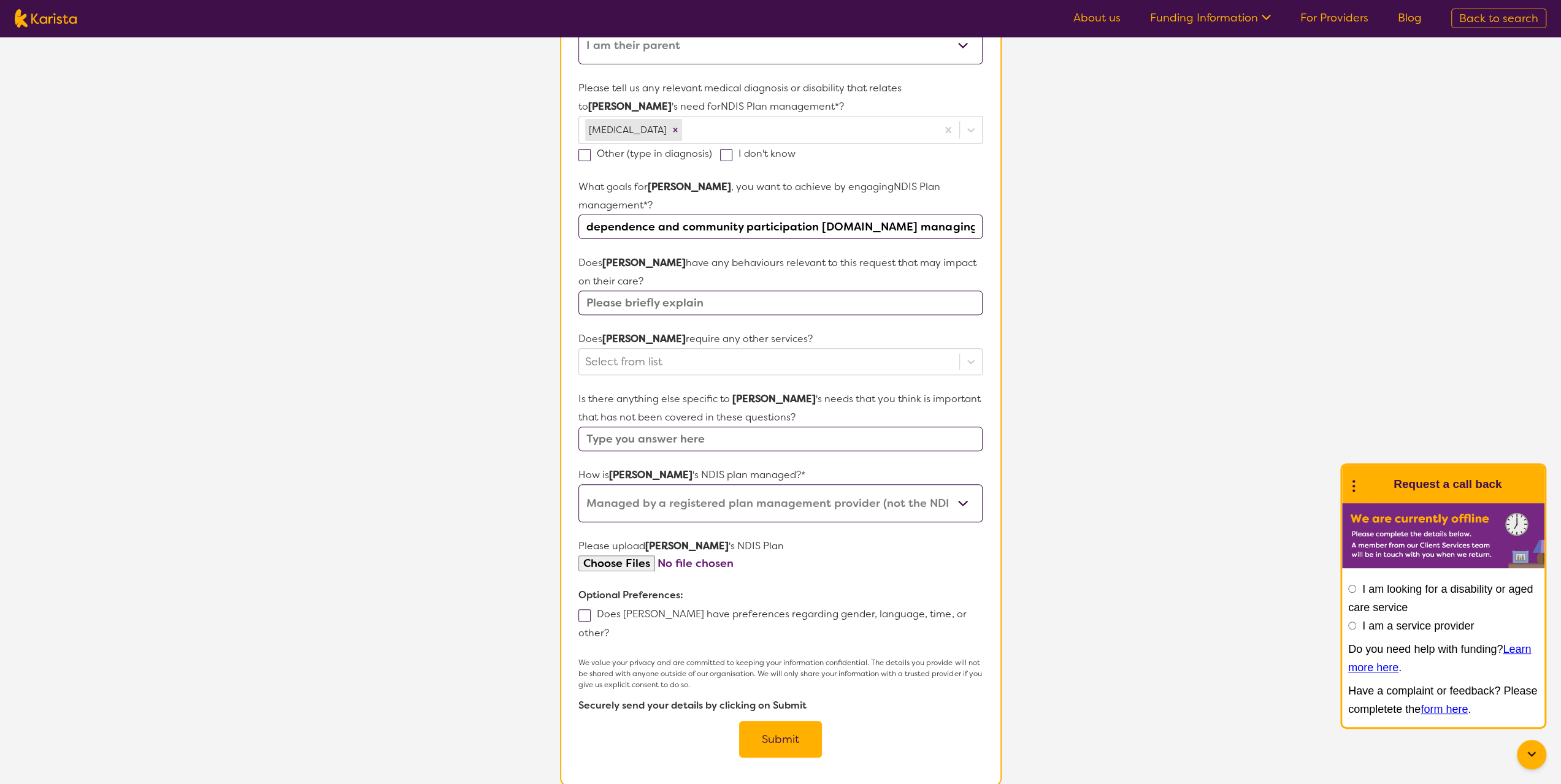
scroll to position [0, 0]
click at [706, 306] on input "text" at bounding box center [780, 302] width 404 height 24
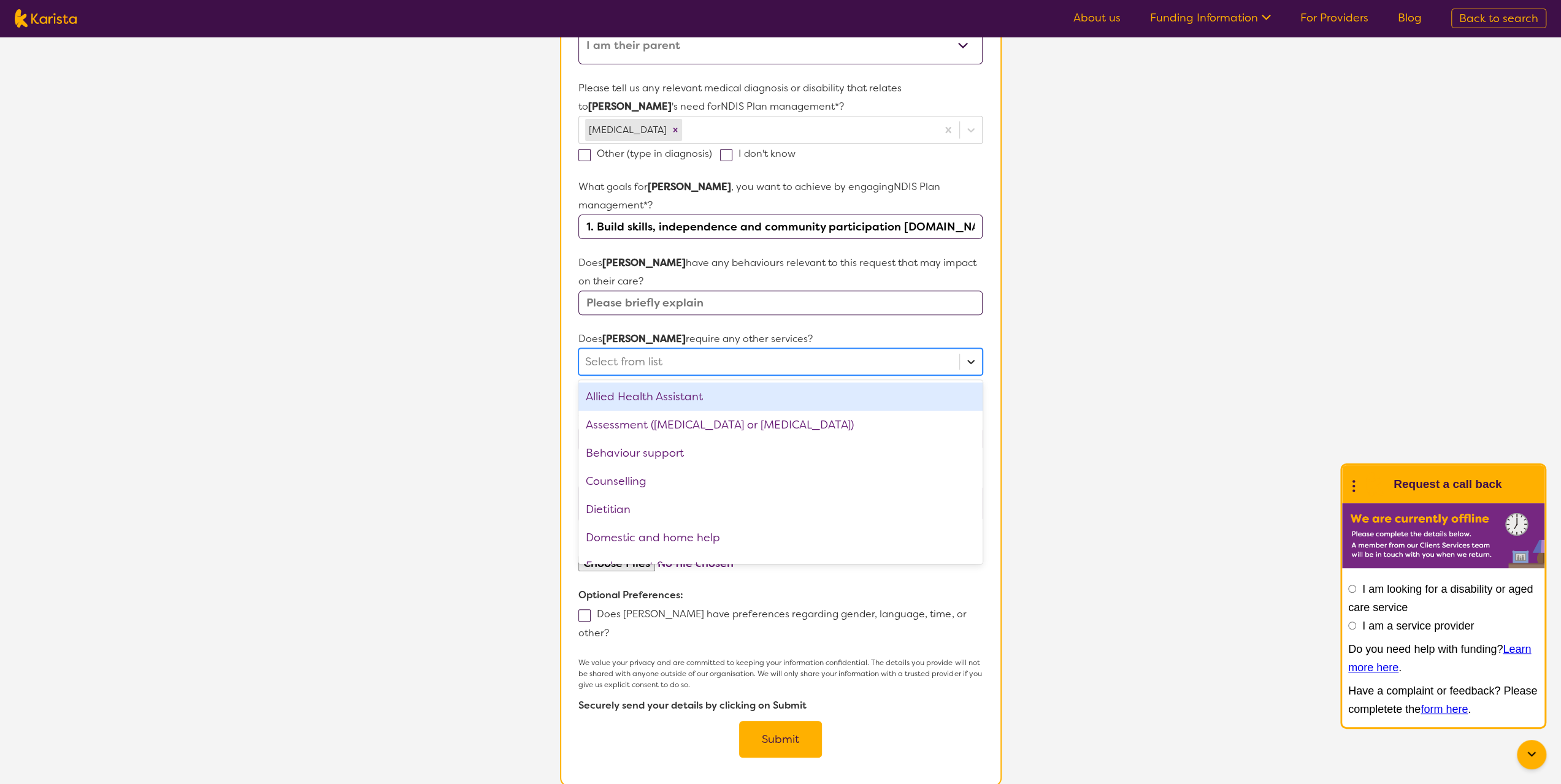
click at [972, 361] on icon at bounding box center [971, 362] width 7 height 4
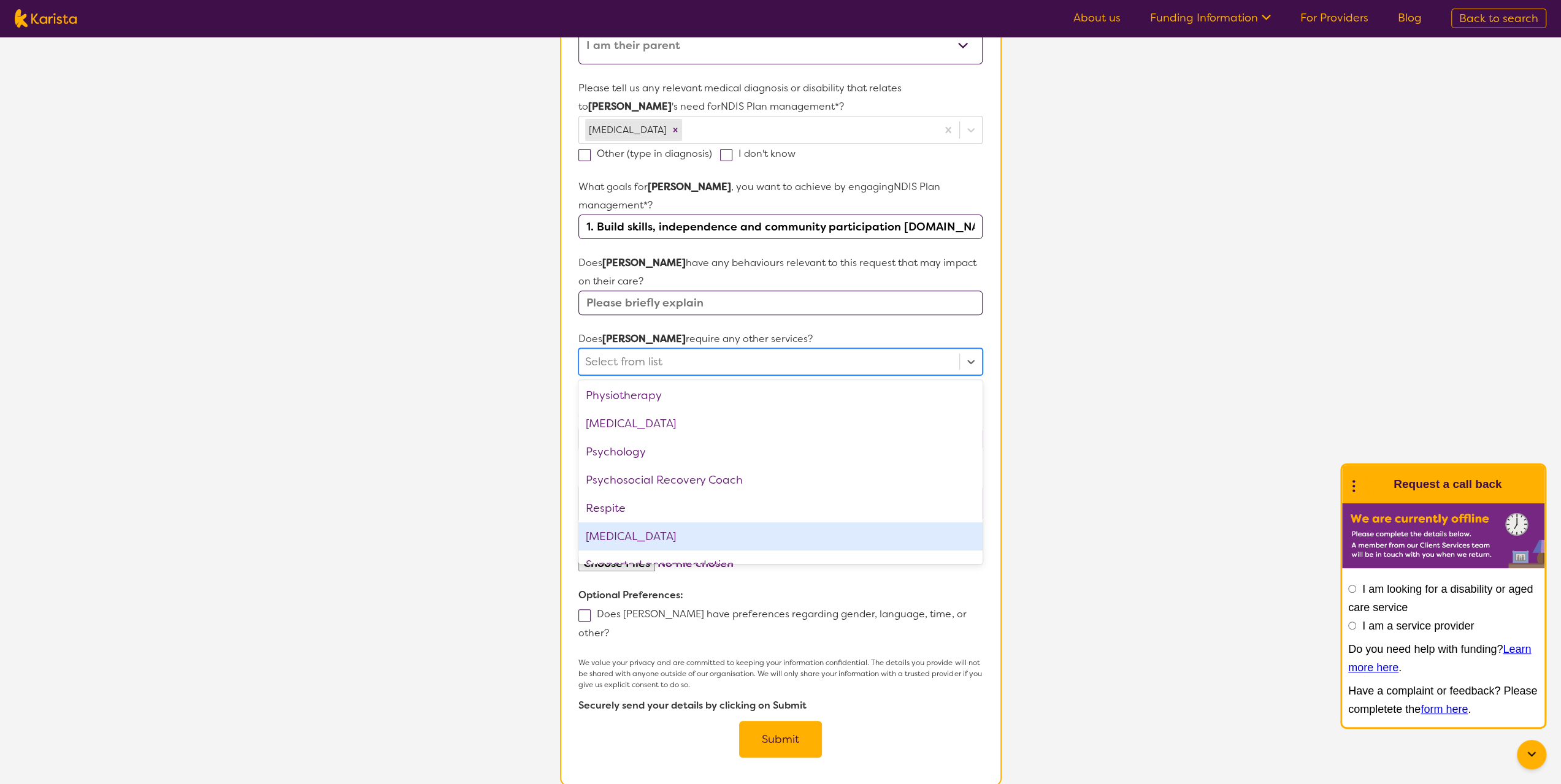
scroll to position [413, 0]
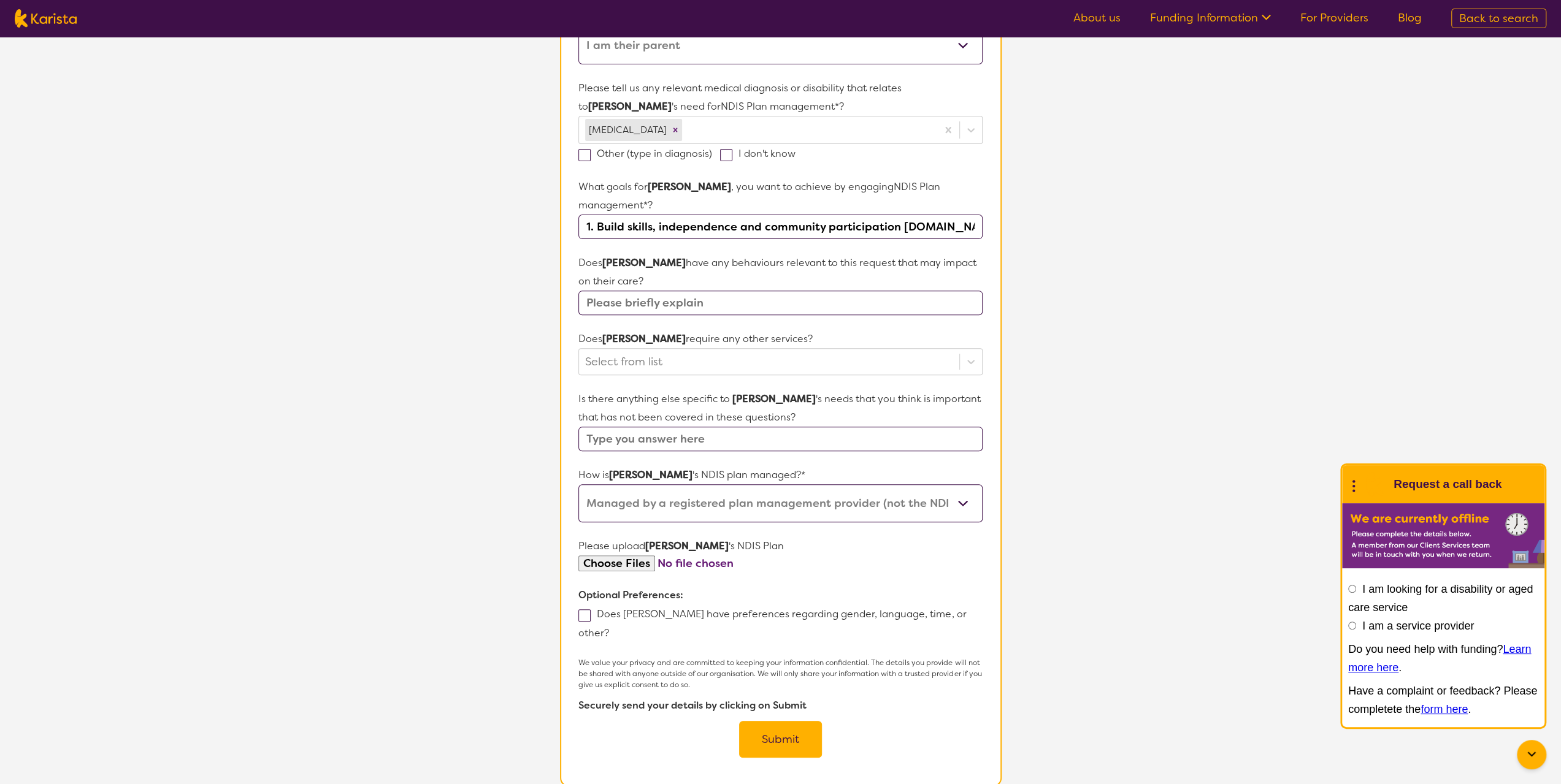
click at [1114, 438] on section "L About You 2 Participant Details 3 Confirmation Participant Details & Service …" at bounding box center [780, 280] width 1561 height 1100
click at [958, 503] on select "Self-managed NDIS plan Managed by a registered plan management provider (not th…" at bounding box center [780, 504] width 404 height 38
click at [1068, 557] on section "L About You 2 Participant Details 3 Confirmation Participant Details & Service …" at bounding box center [780, 280] width 1561 height 1100
click at [413, 557] on section "L About You 2 Participant Details 3 Confirmation Participant Details & Service …" at bounding box center [780, 280] width 1561 height 1100
click at [629, 558] on input "file" at bounding box center [780, 563] width 404 height 17
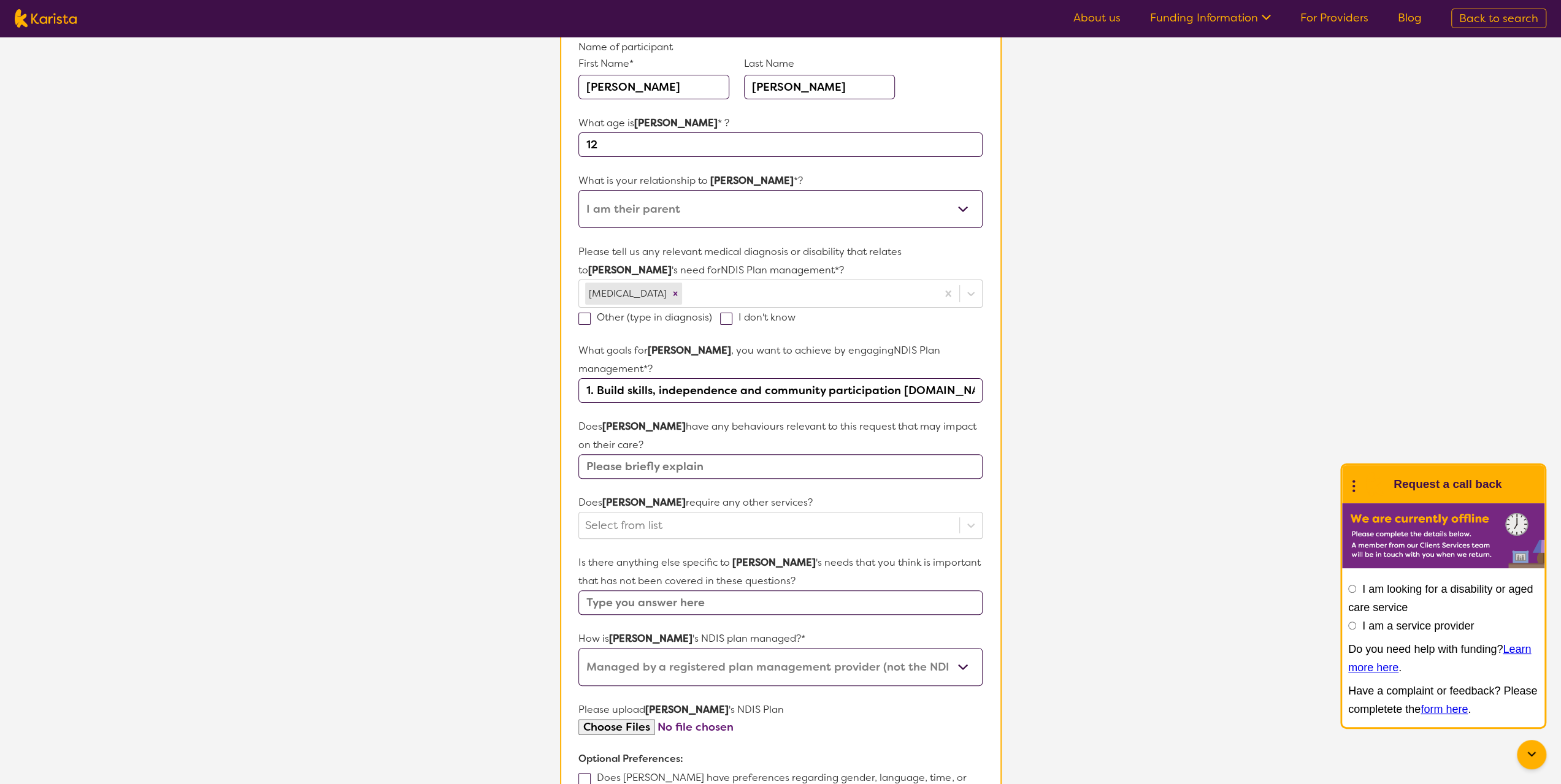
scroll to position [123, 0]
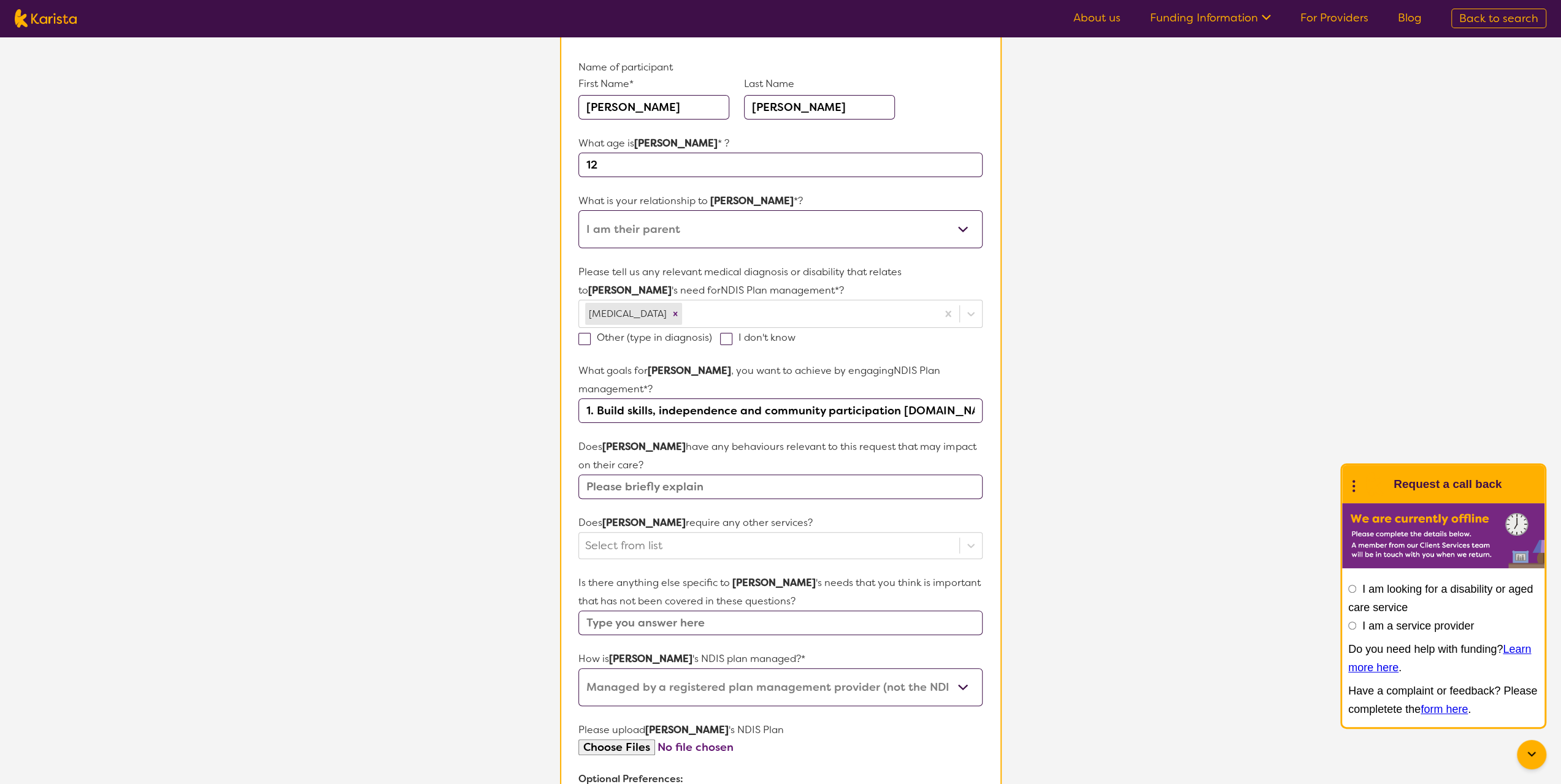
type input "C:\fakepath\[PERSON_NAME] Plan Approval2025.pdf"
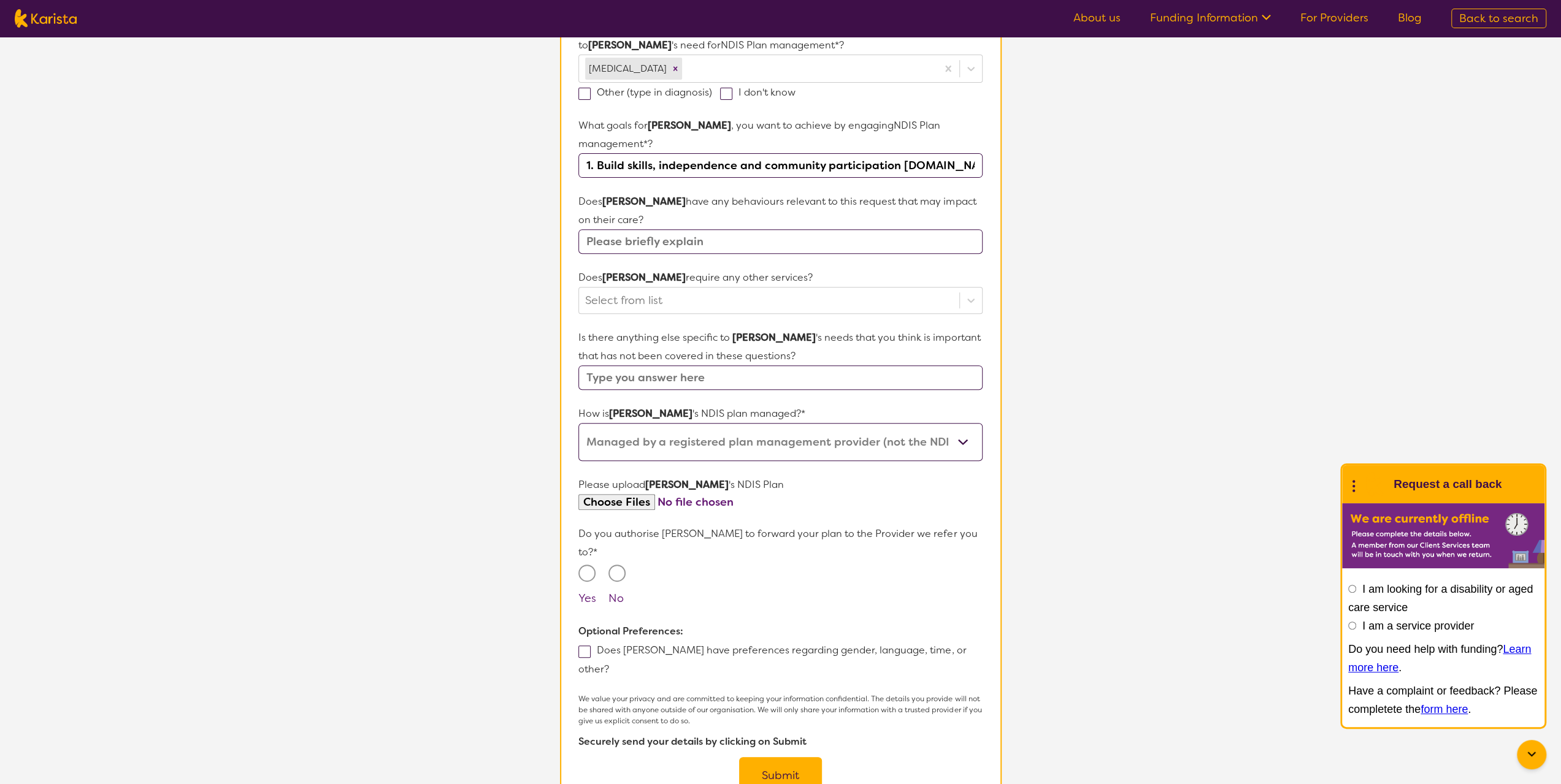
click at [586, 565] on input "Yes" at bounding box center [586, 573] width 17 height 17
radio input "true"
click at [586, 646] on span at bounding box center [584, 652] width 13 height 13
click at [609, 665] on input "Does [PERSON_NAME] have preferences regarding gender, language, time, or other?" at bounding box center [613, 669] width 8 height 8
click at [586, 646] on span at bounding box center [584, 652] width 13 height 13
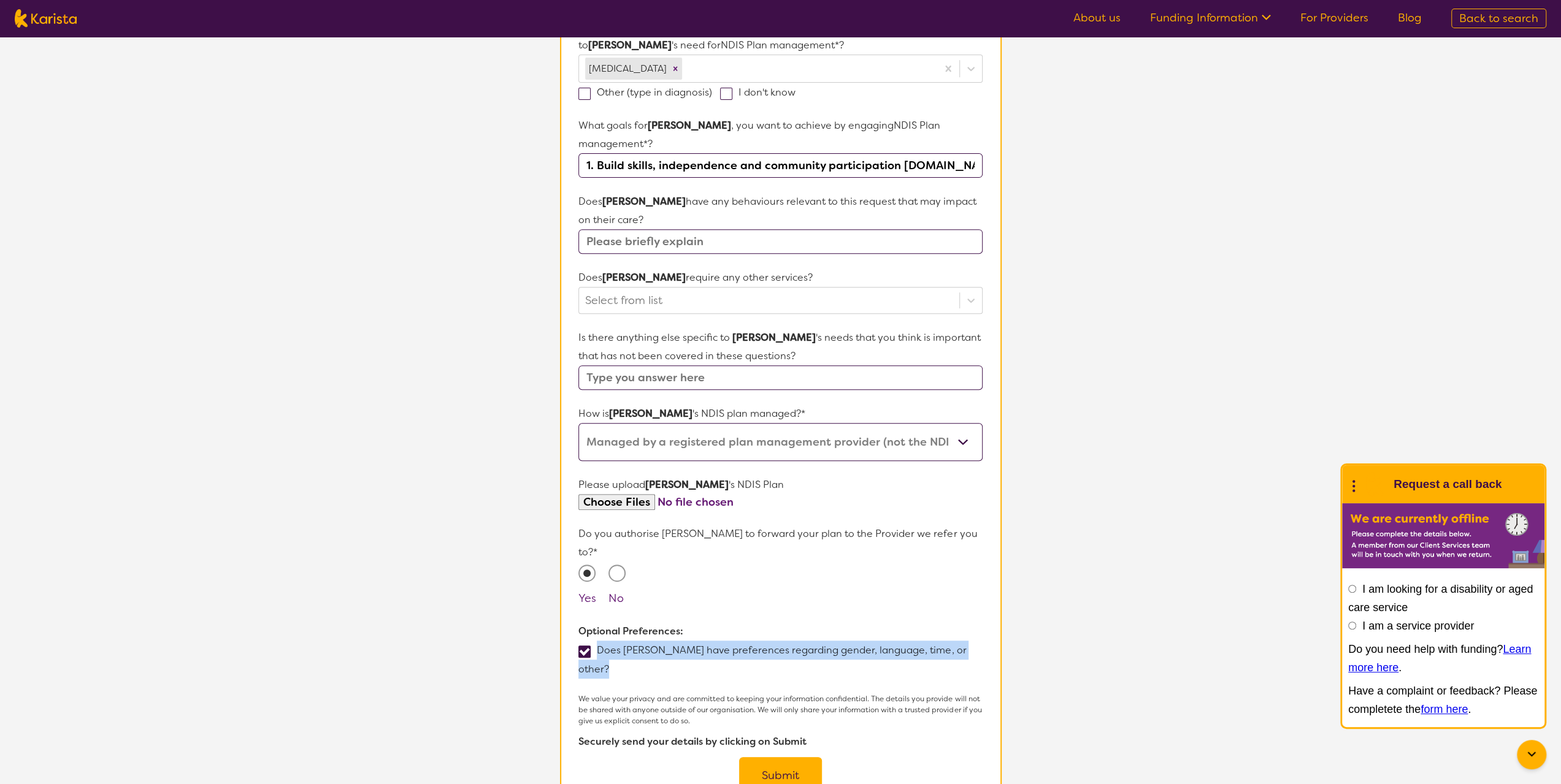
click at [609, 665] on input "Does [PERSON_NAME] have preferences regarding gender, language, time, or other?" at bounding box center [613, 669] width 8 height 8
click at [586, 646] on span at bounding box center [584, 652] width 13 height 13
click at [609, 665] on input "Does [PERSON_NAME] have preferences regarding gender, language, time, or other?" at bounding box center [613, 669] width 8 height 8
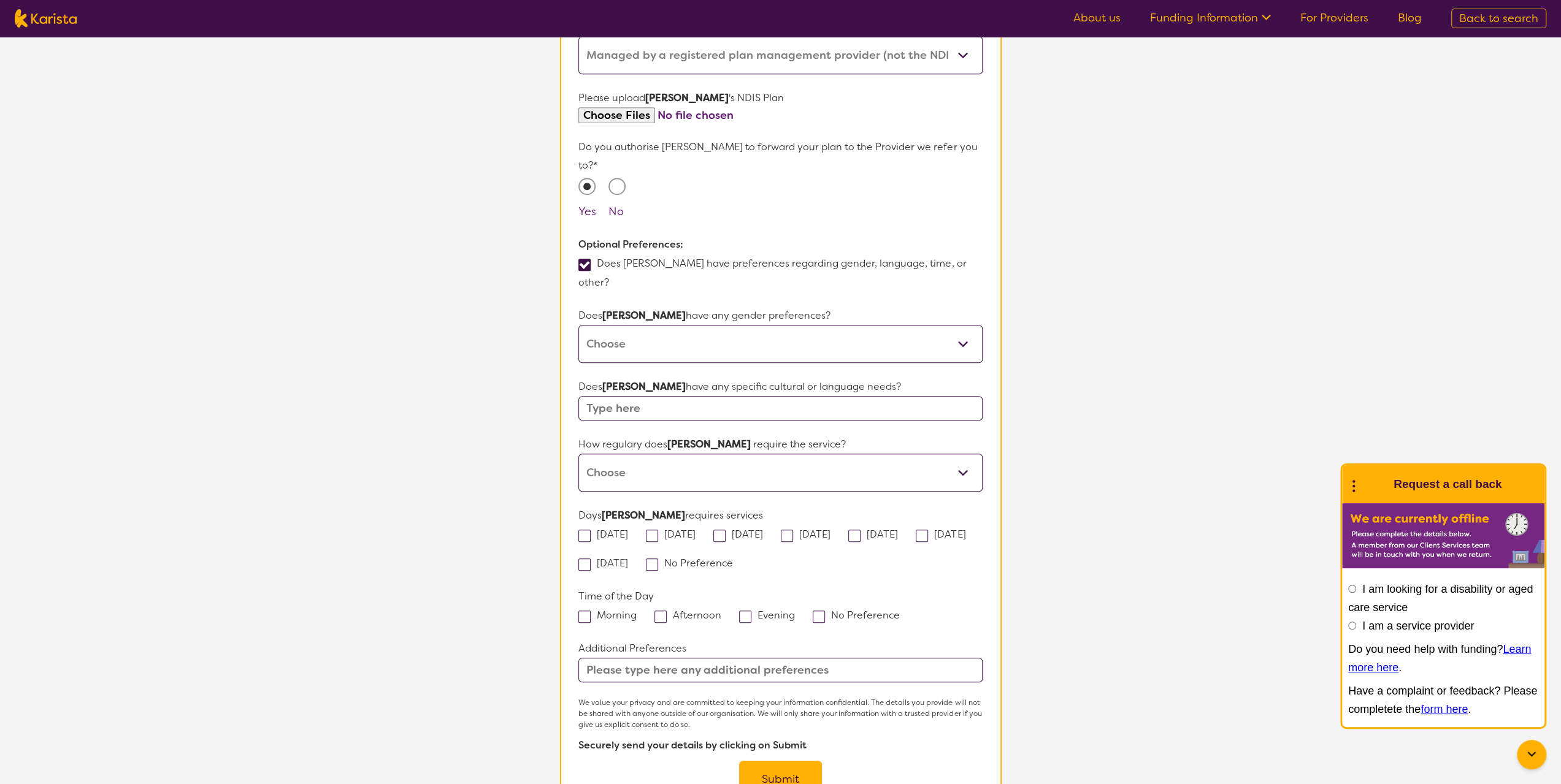
scroll to position [735, 0]
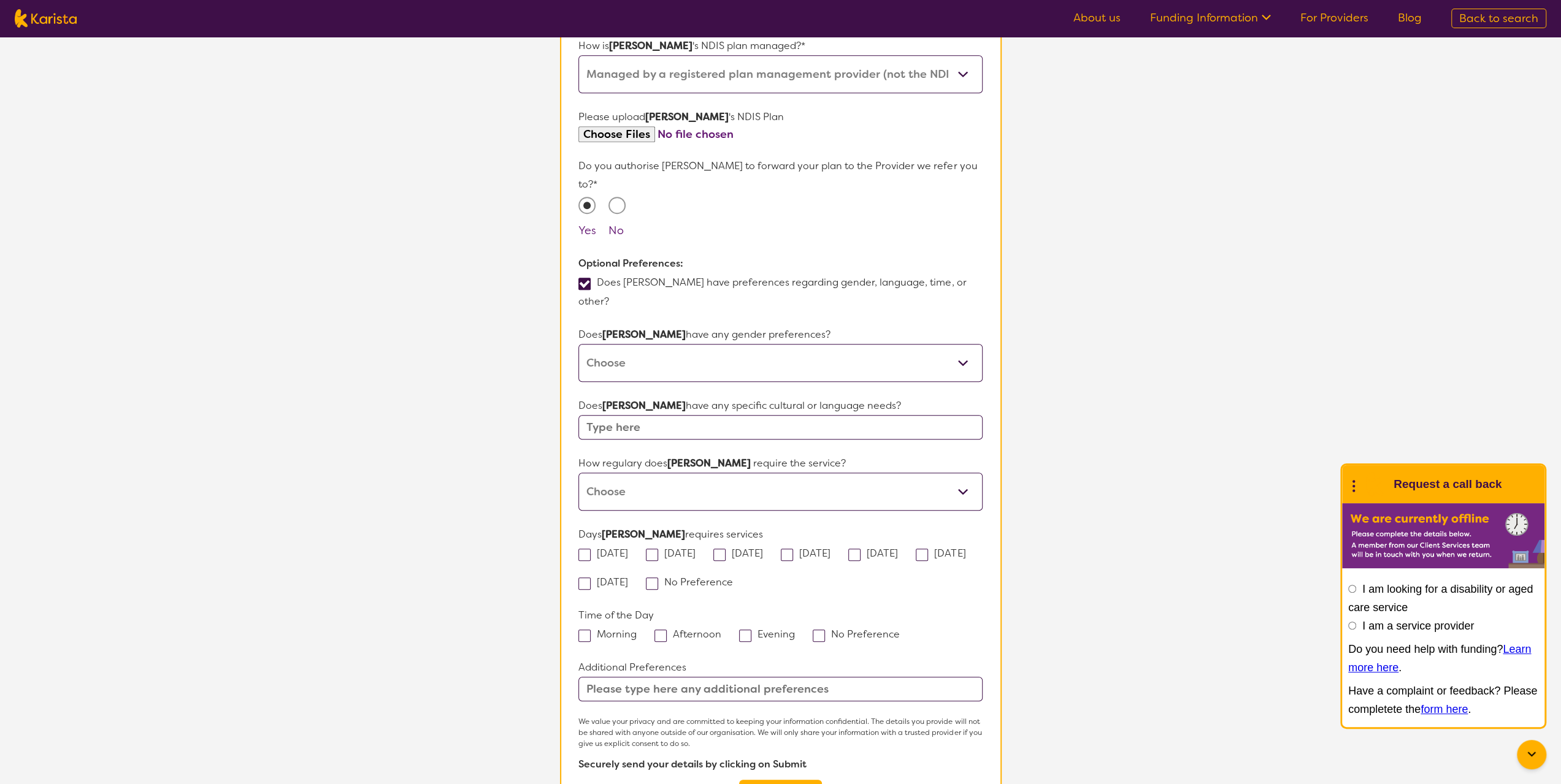
click at [586, 278] on span at bounding box center [584, 284] width 13 height 13
click at [609, 297] on input "Does [PERSON_NAME] have preferences regarding gender, language, time, or other?" at bounding box center [613, 301] width 8 height 8
checkbox input "false"
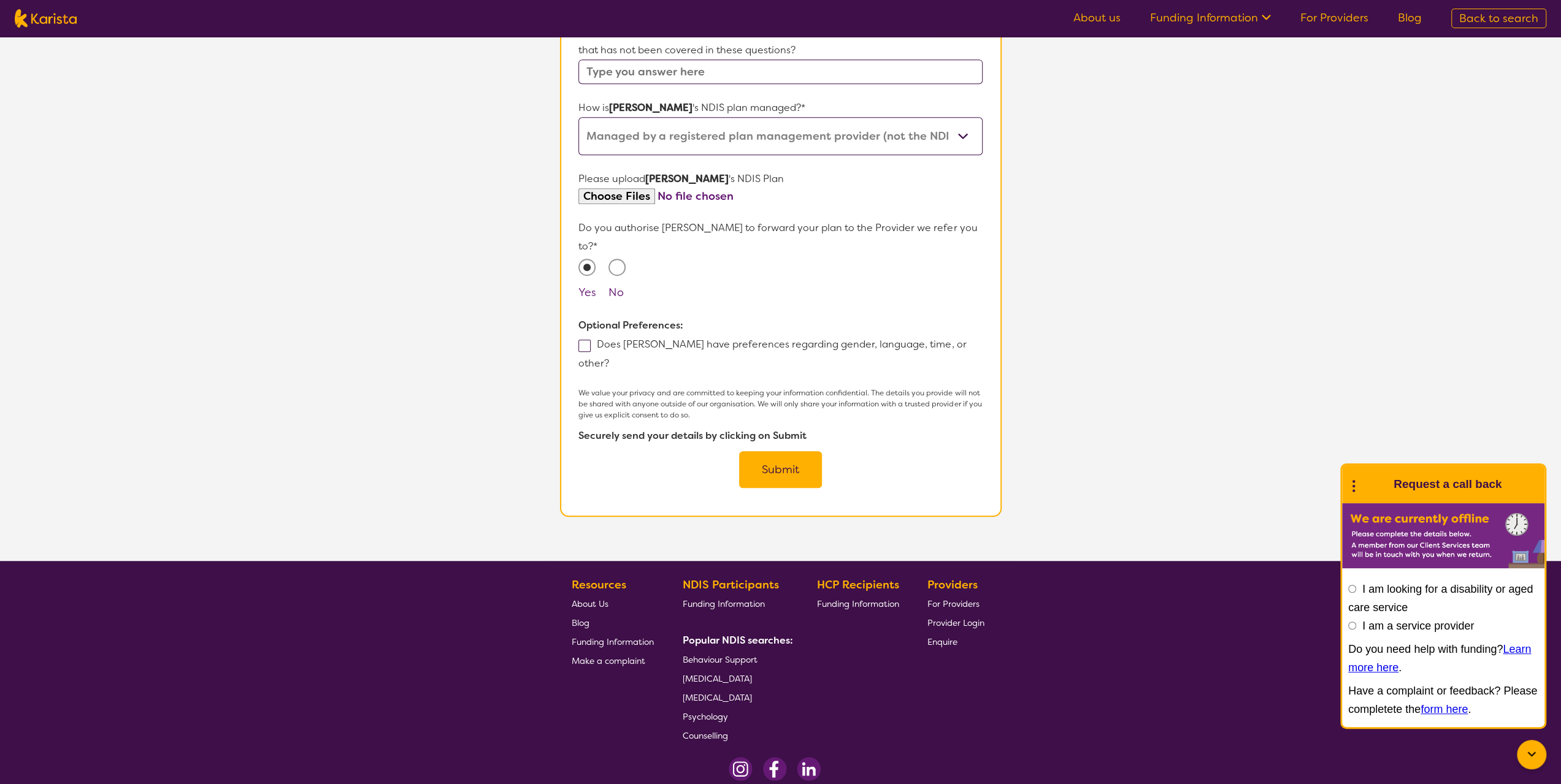
scroll to position [708, 0]
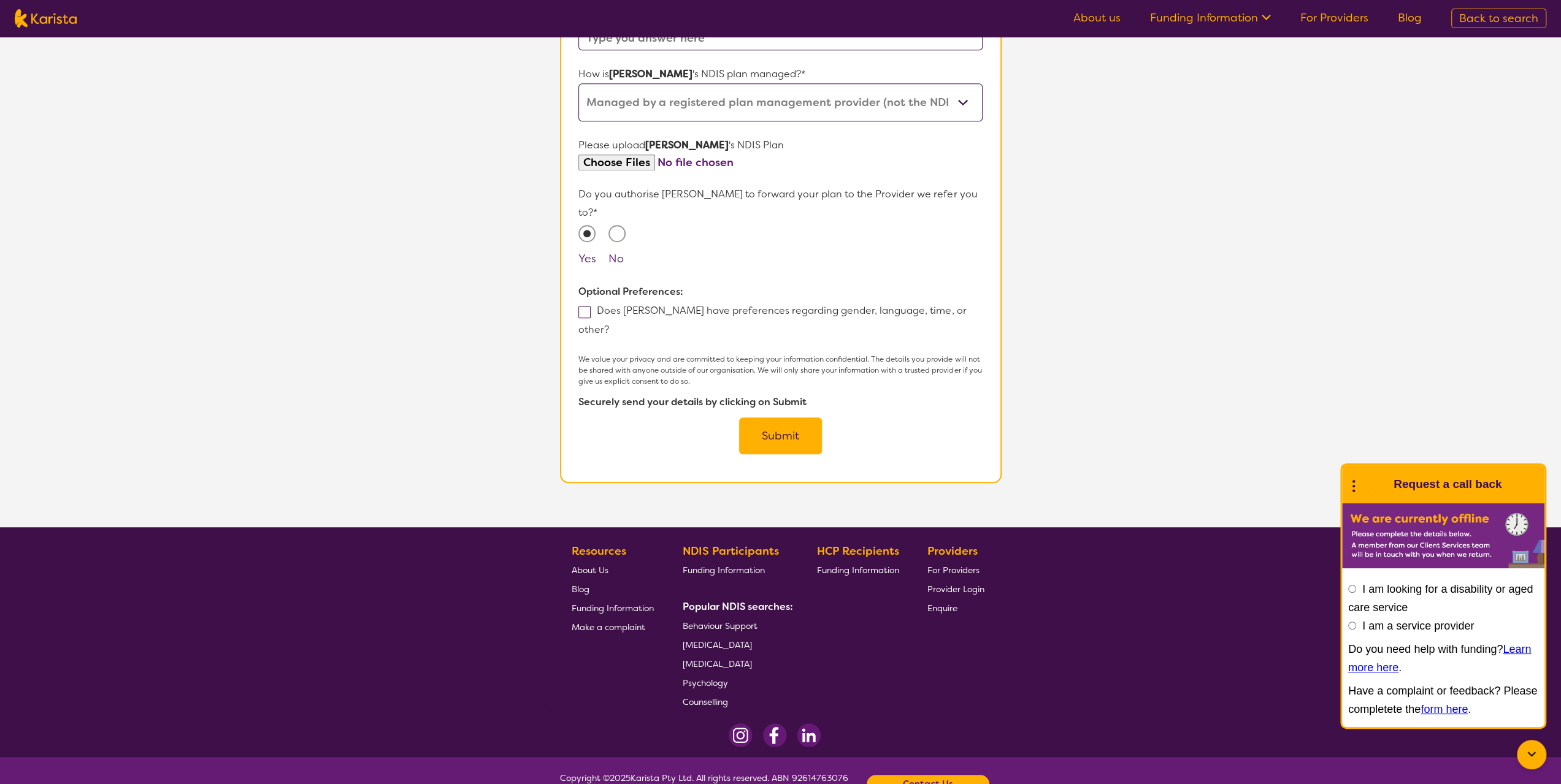
click at [767, 418] on button "Submit" at bounding box center [780, 436] width 83 height 37
